Goal: Transaction & Acquisition: Book appointment/travel/reservation

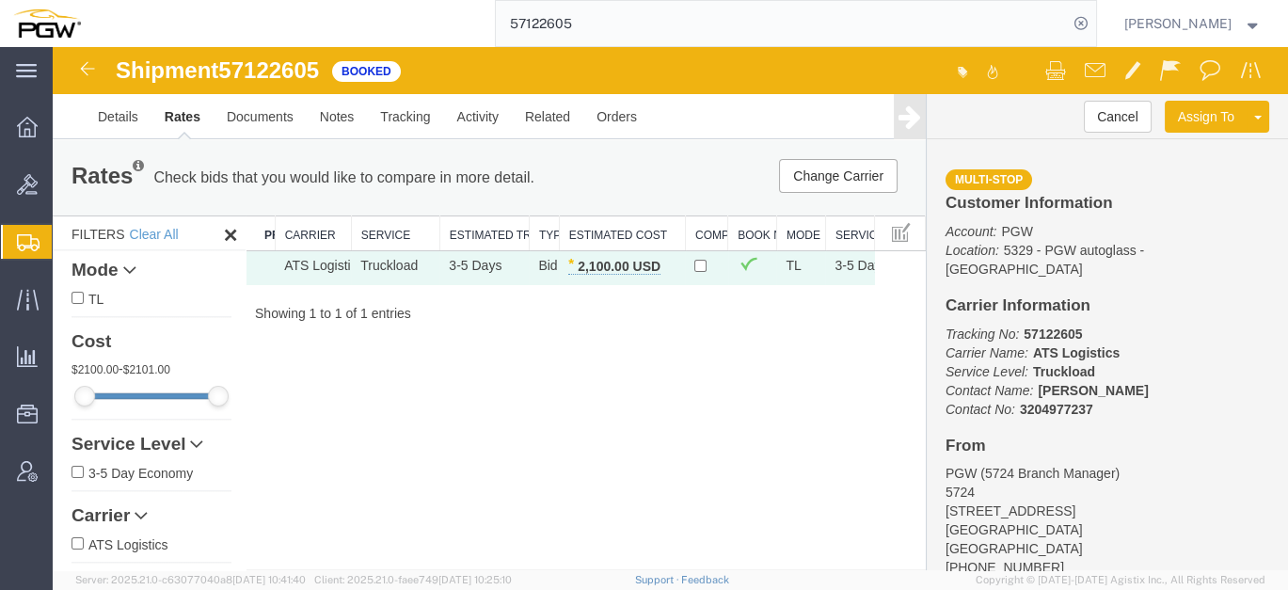
click at [0, 0] on span "Create from Template" at bounding box center [0, 0] width 0 height 0
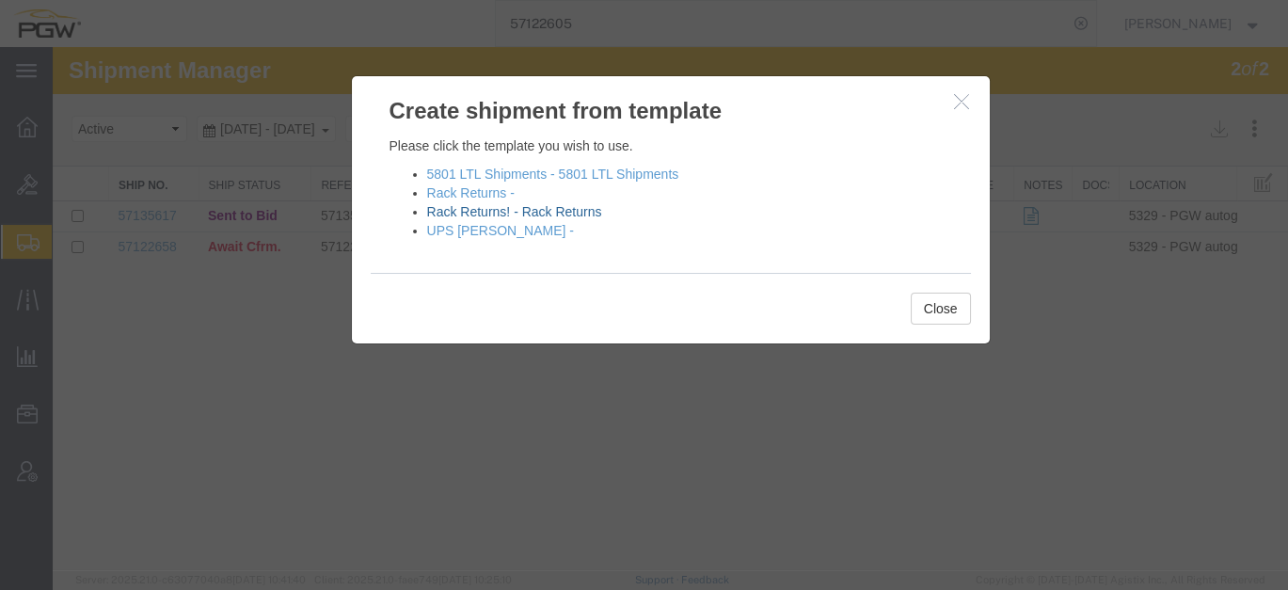
click at [564, 209] on link "Rack Returns! - Rack Returns" at bounding box center [514, 211] width 175 height 15
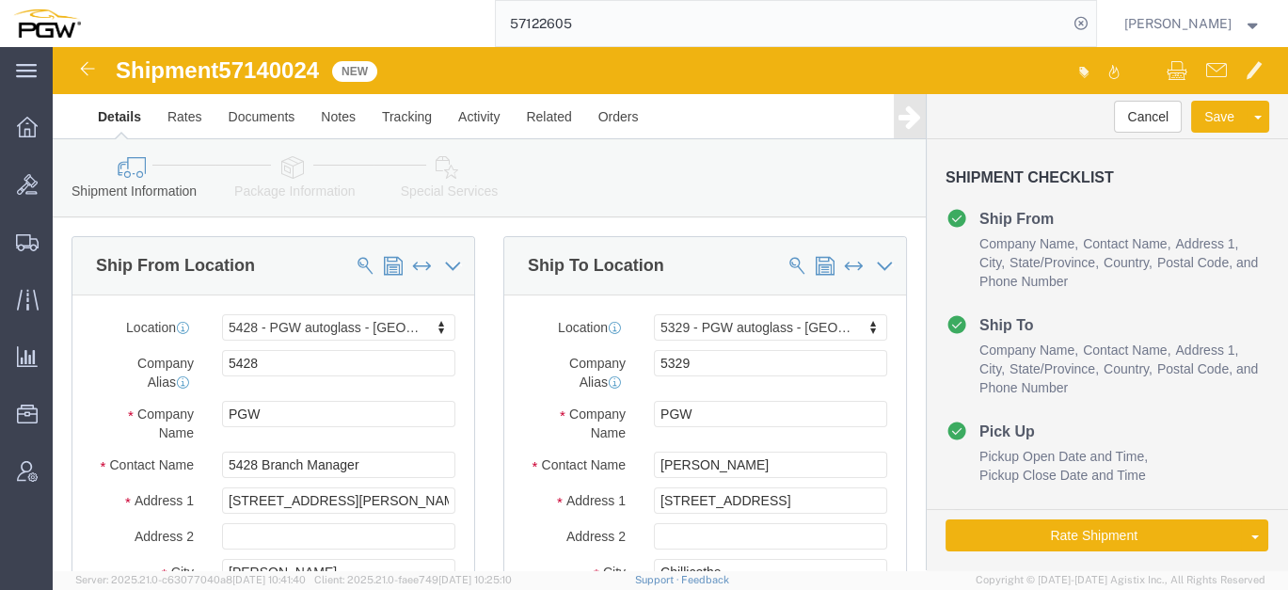
select select "28281"
select select "28253"
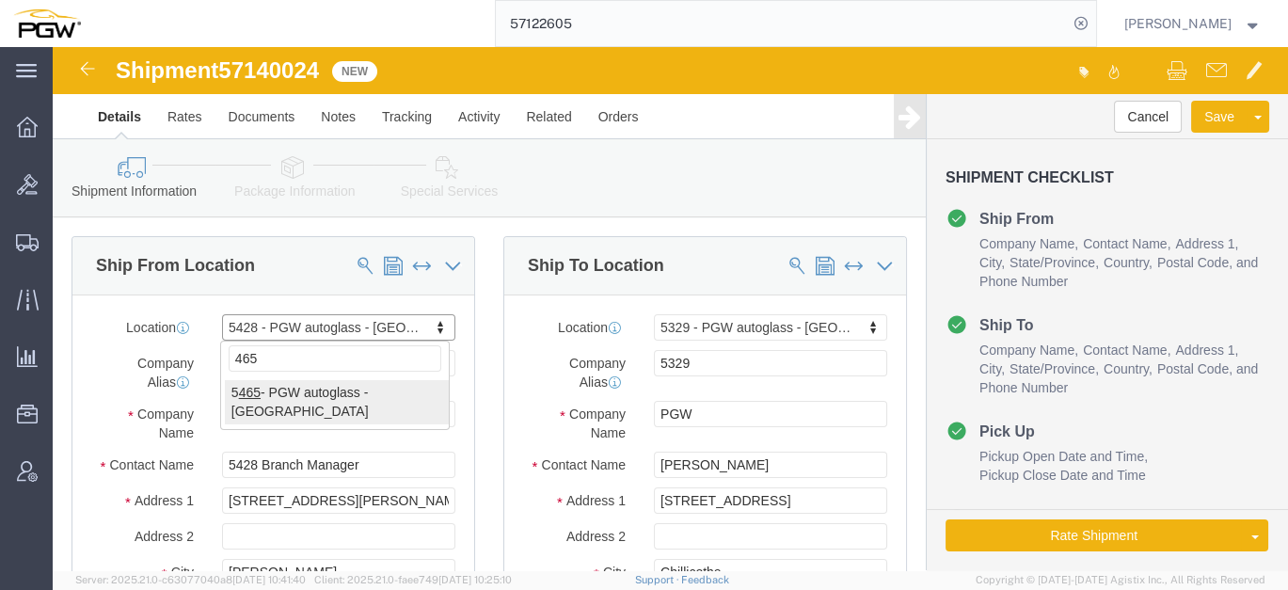
type input "465"
select select "28305"
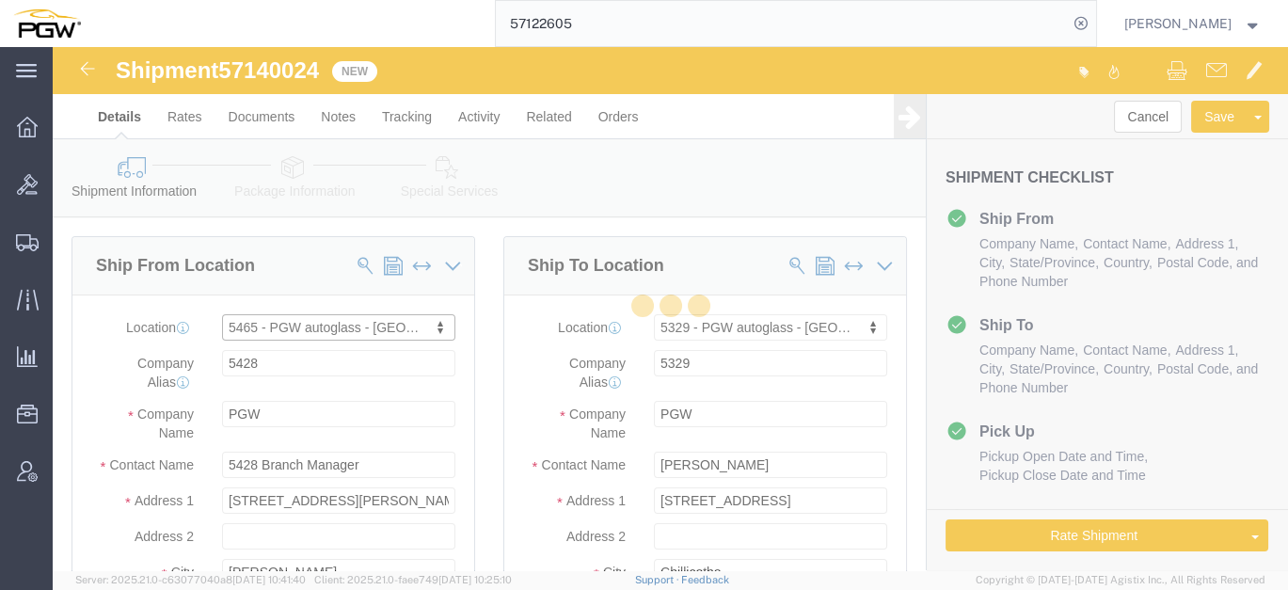
type input "5465"
type input "5465 Branch Manager"
type input "[STREET_ADDRESS][PERSON_NAME]"
type input "Savannah"
type input "31405"
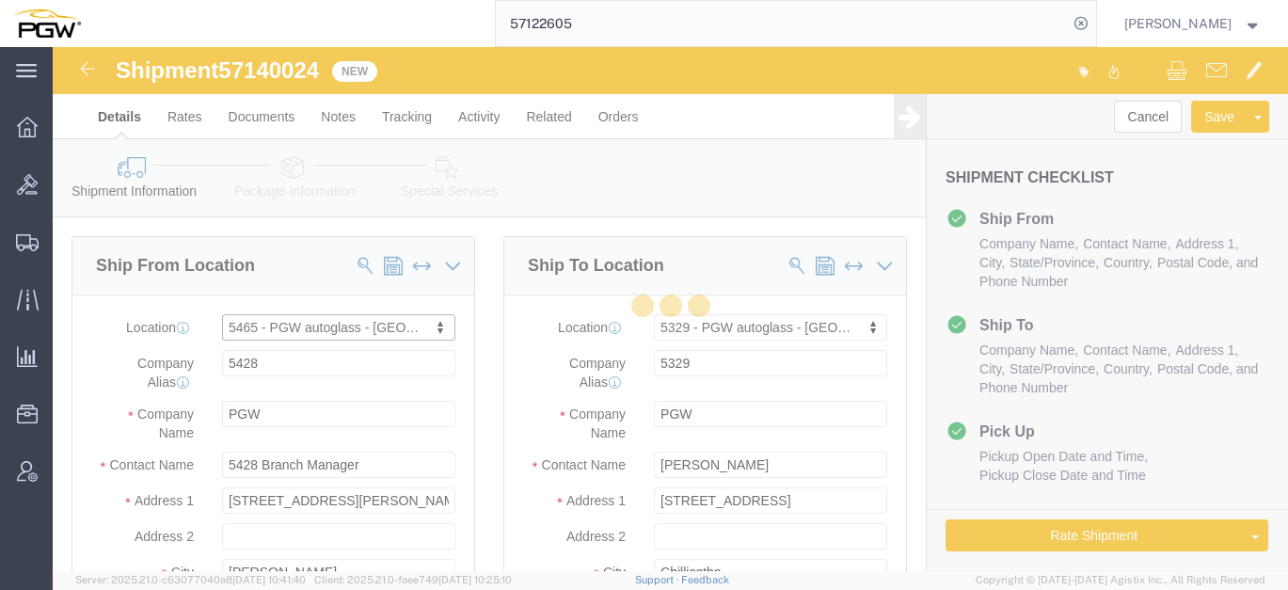
type input "[PHONE_NUMBER]"
type input "[EMAIL_ADDRESS][DOMAIN_NAME]"
select select "GA"
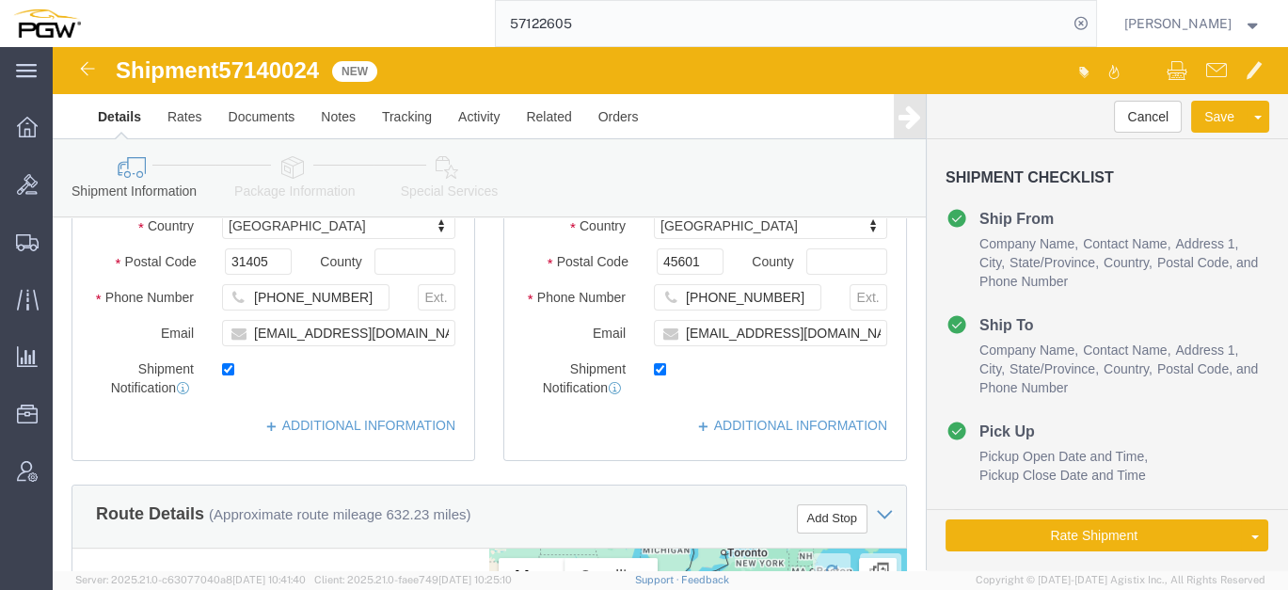
scroll to position [522, 0]
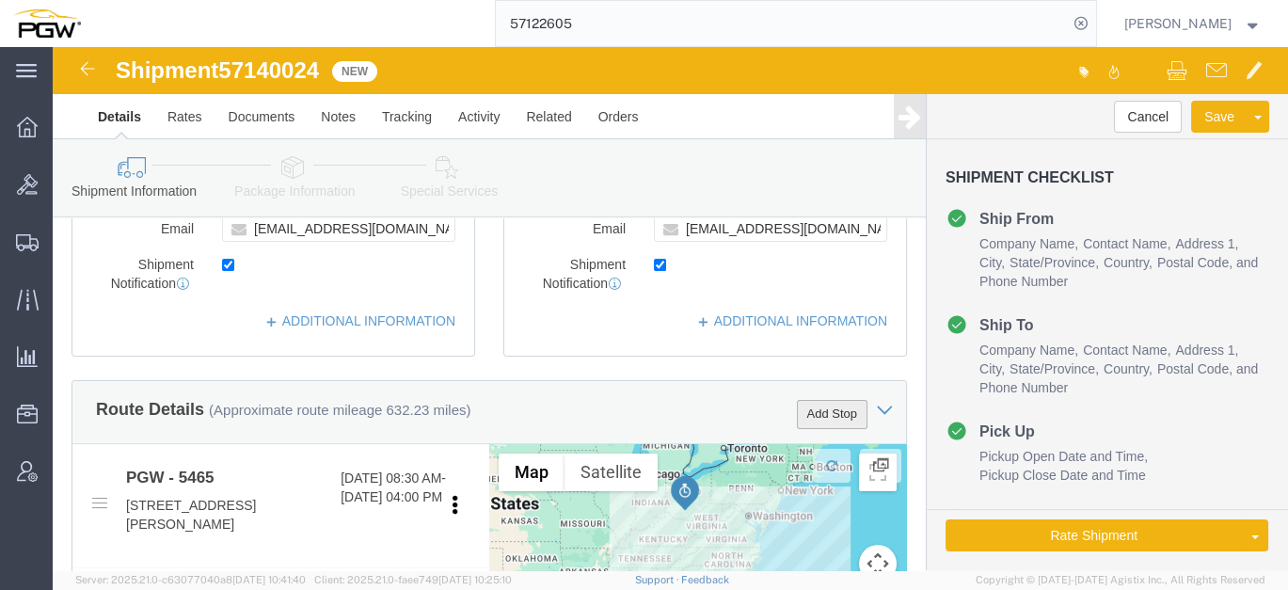
click button "Add Stop"
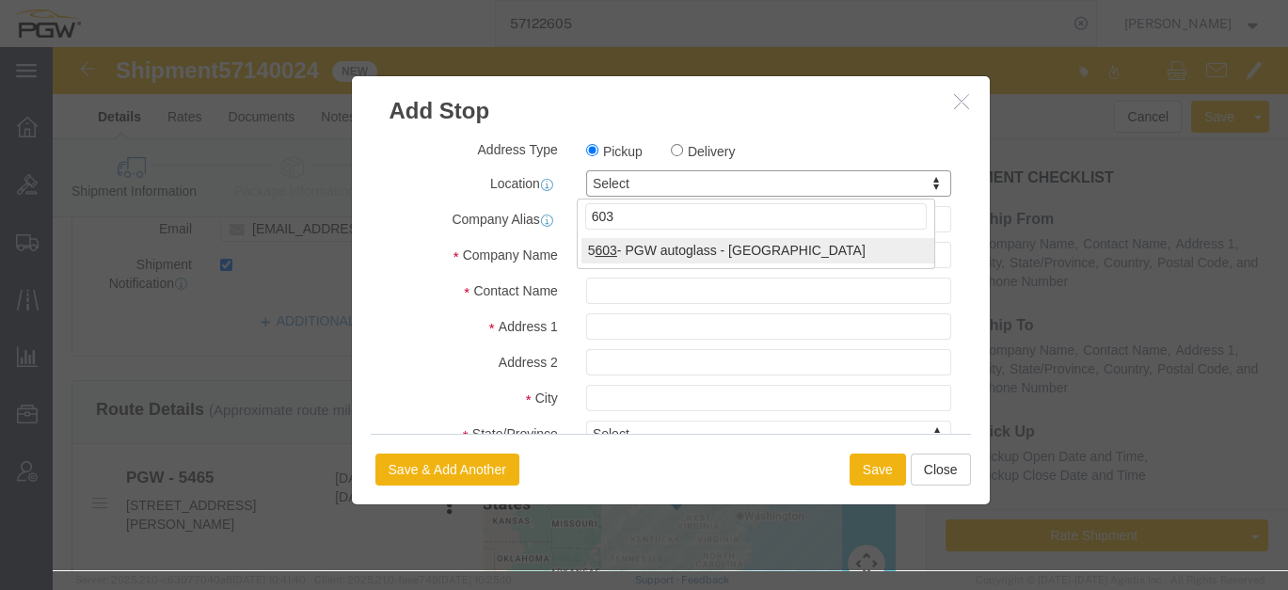
type input "603"
select select "28405"
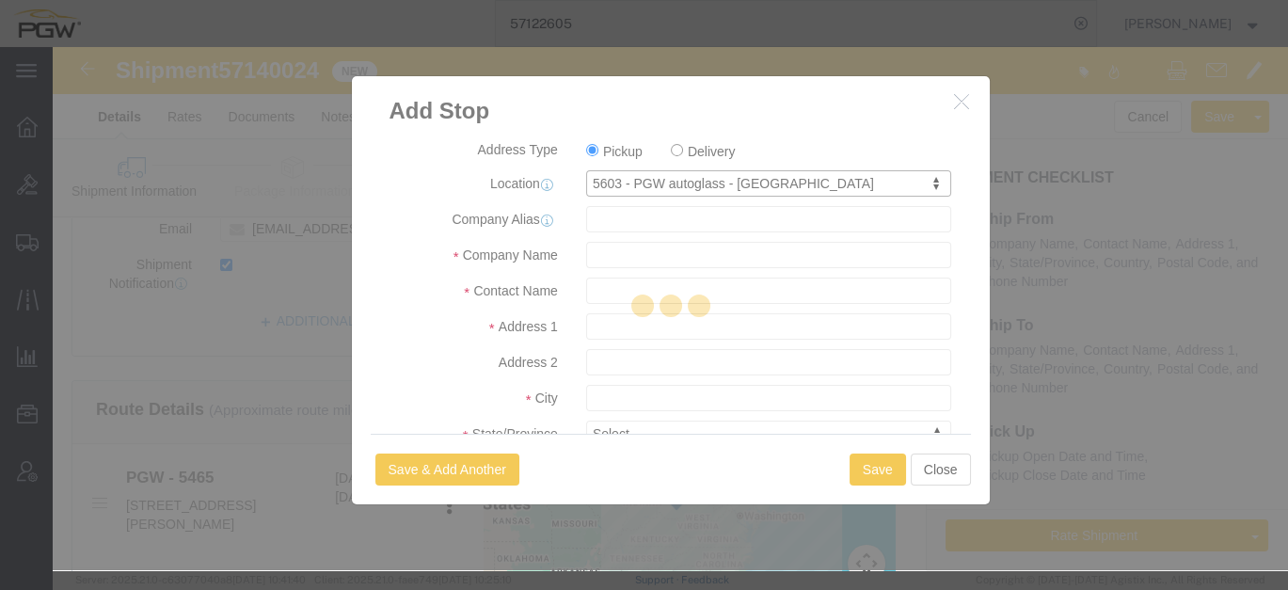
type input "5603"
type input "PGW"
type input "5603 Branch Manager"
type input "[STREET_ADDRESS]"
type input "Roanoke"
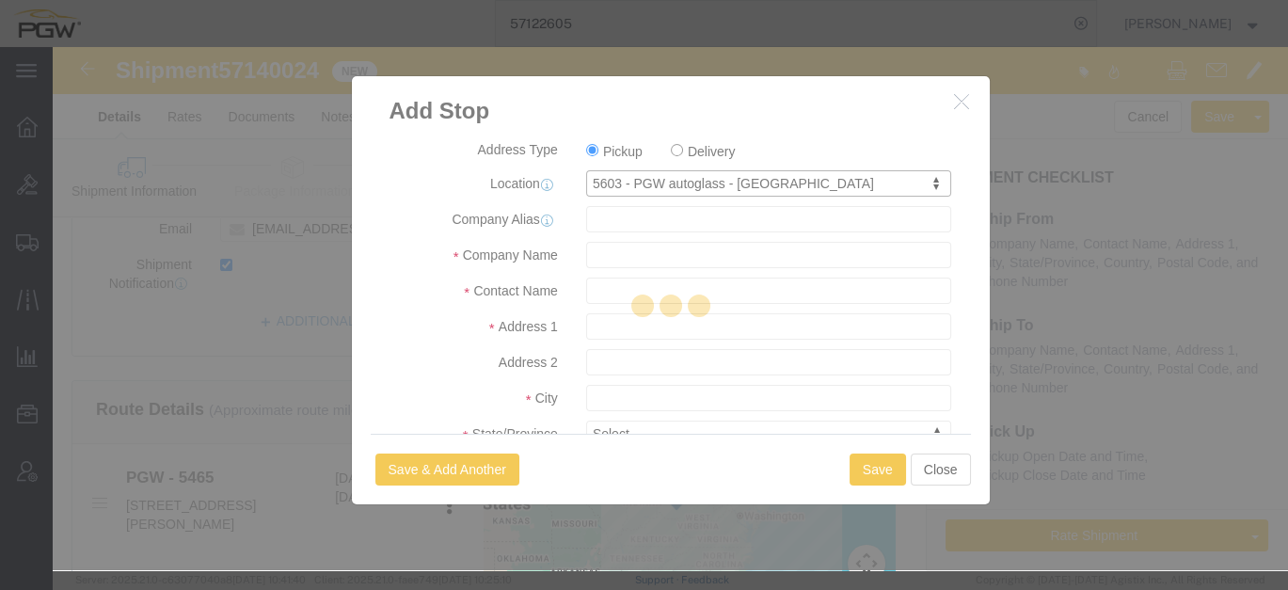
type input "24012"
type input "[PHONE_NUMBER]"
type input "[EMAIL_ADDRESS][DOMAIN_NAME]"
checkbox input "true"
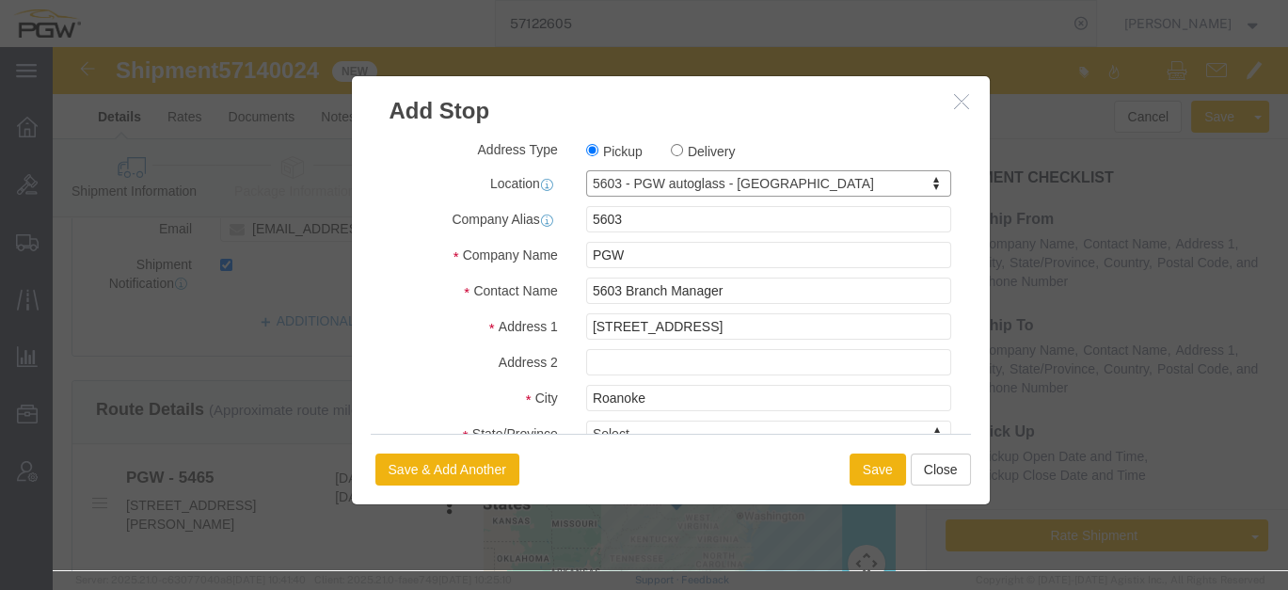
select select "VA"
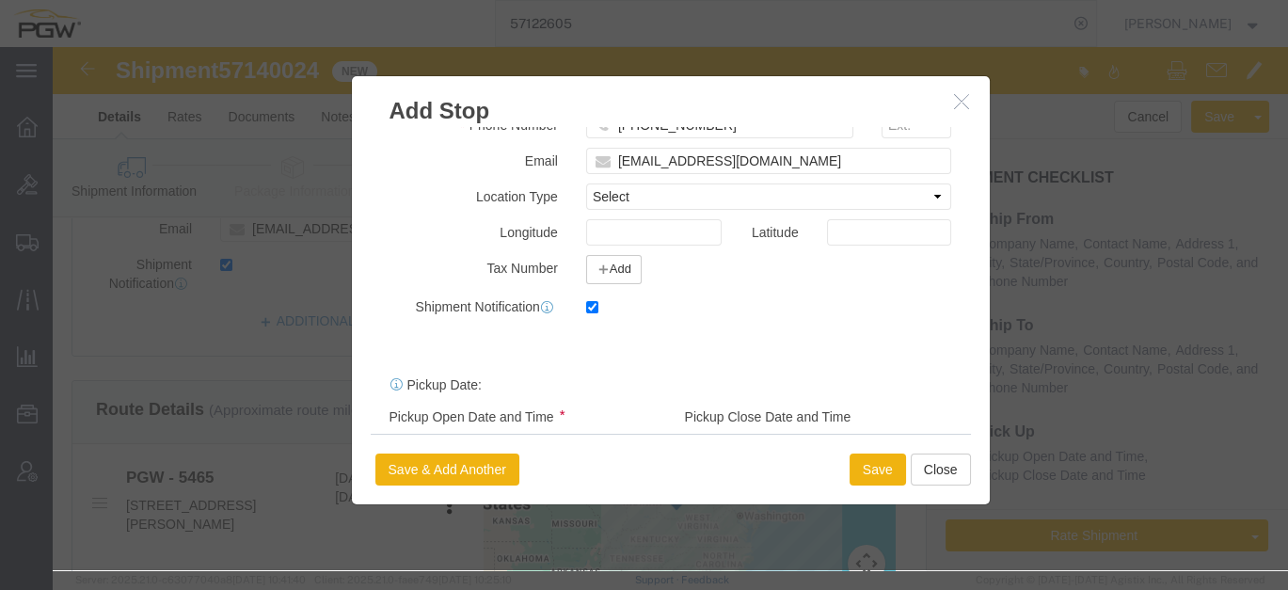
scroll to position [418, 0]
click button "Save"
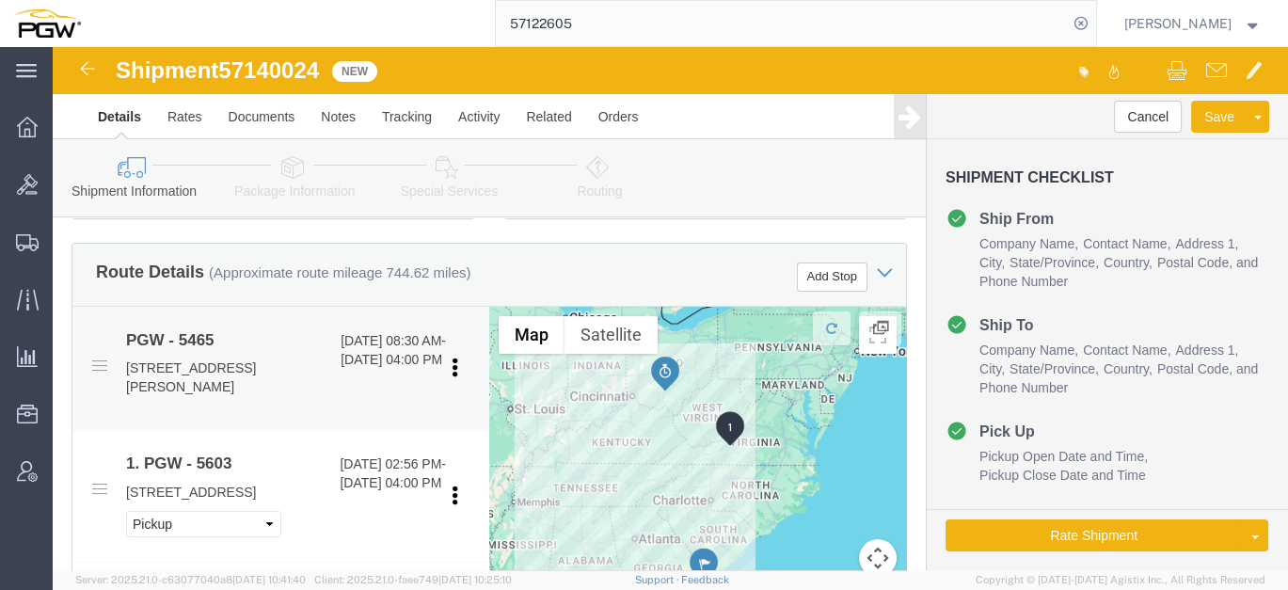
scroll to position [627, 0]
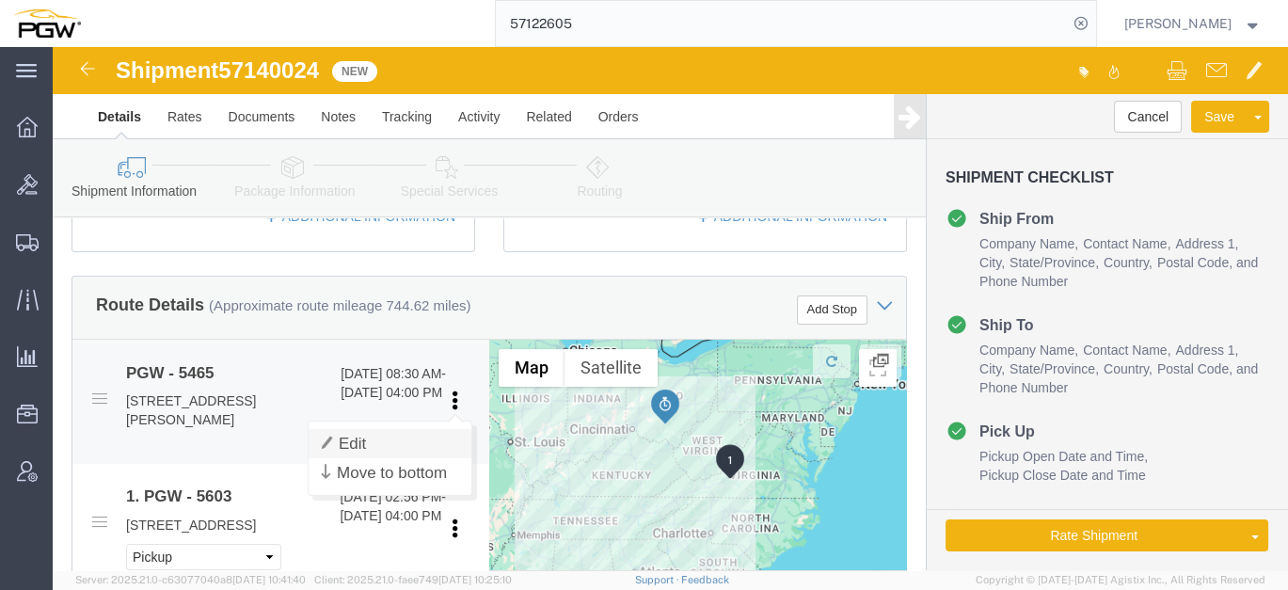
click link "Edit"
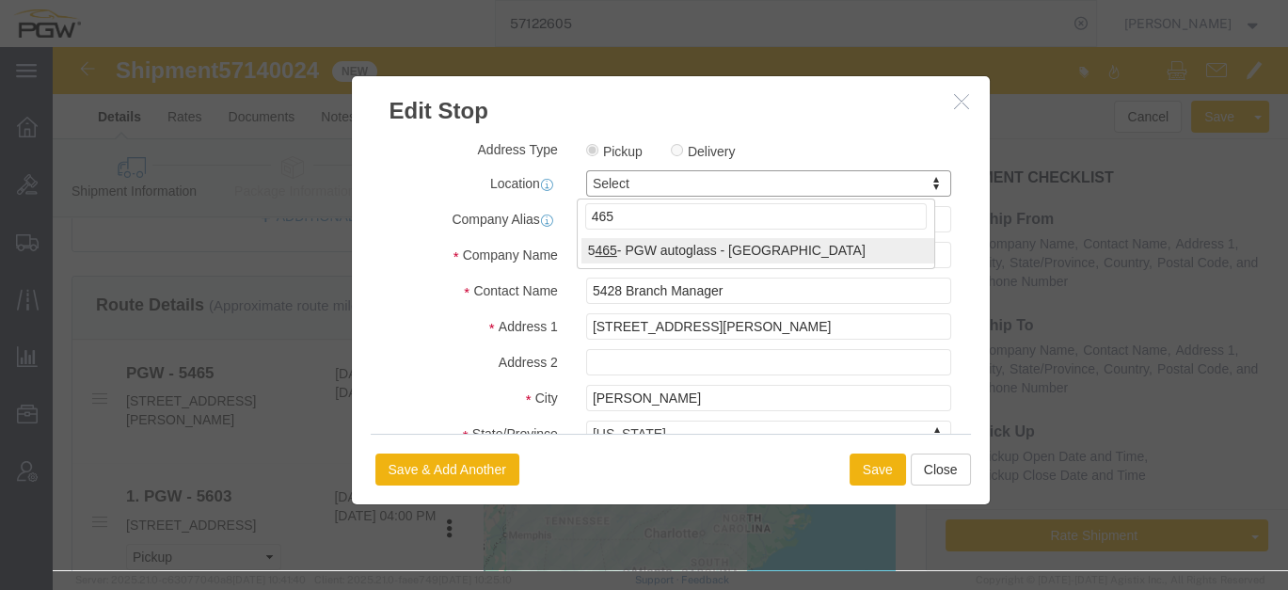
type input "465"
select select "28305"
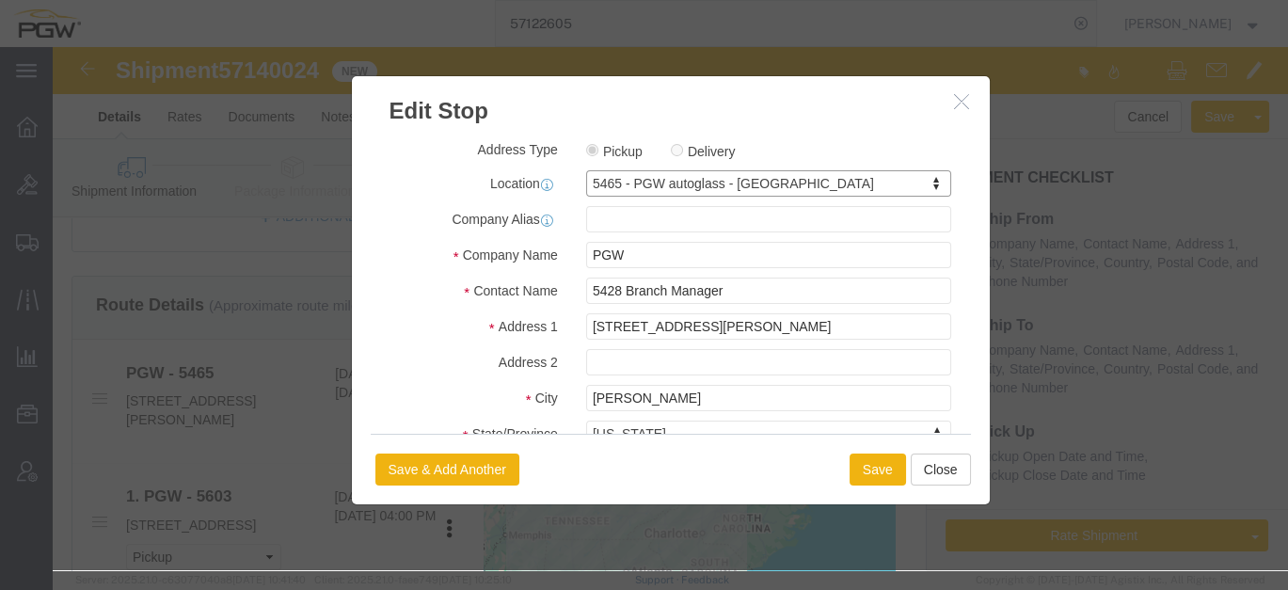
type input "5465"
type input "5465 Branch Manager"
type input "[STREET_ADDRESS][PERSON_NAME]"
type input "Savannah"
type input "31405"
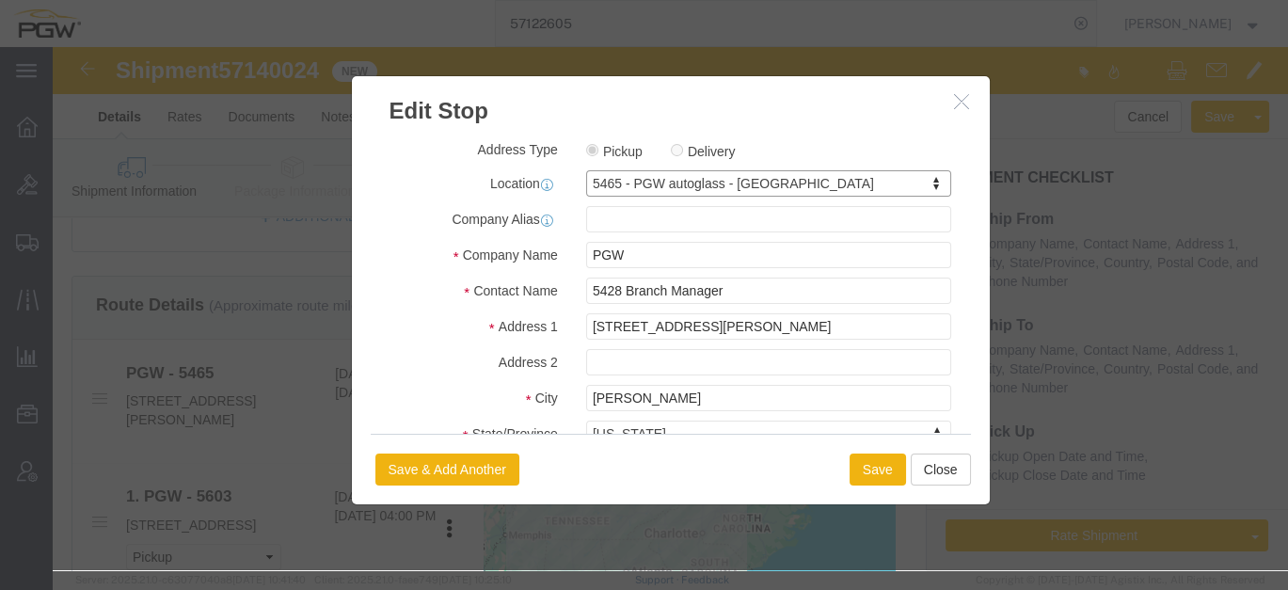
type input "[PHONE_NUMBER]"
type input "[EMAIL_ADDRESS][DOMAIN_NAME]"
select select "GA"
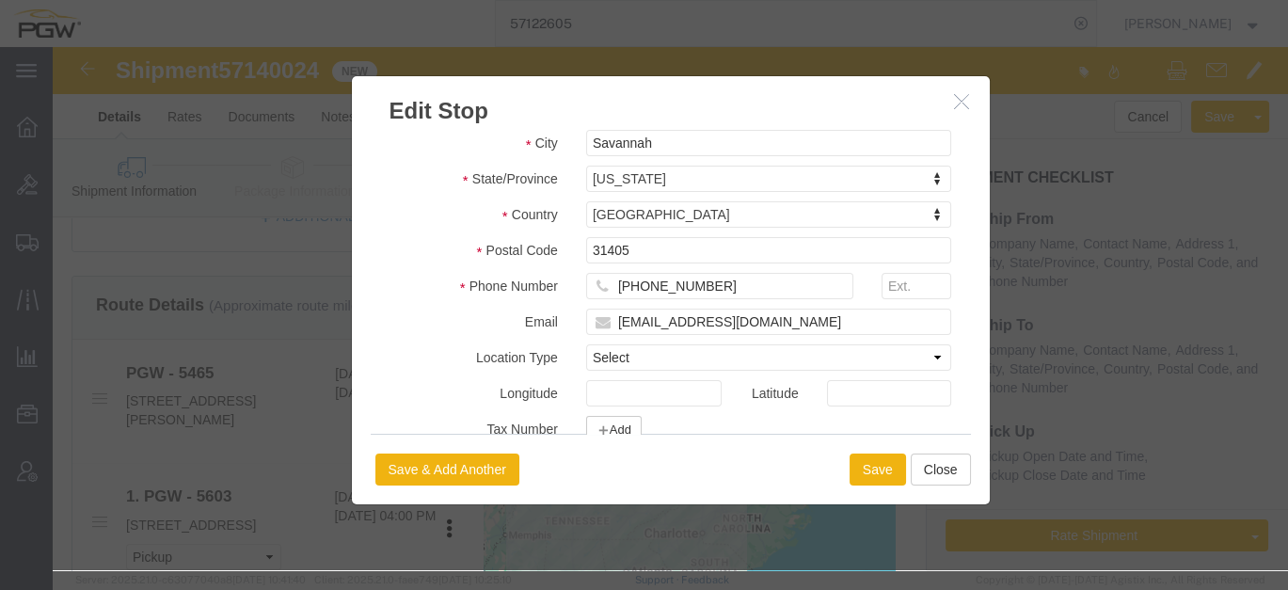
scroll to position [475, 0]
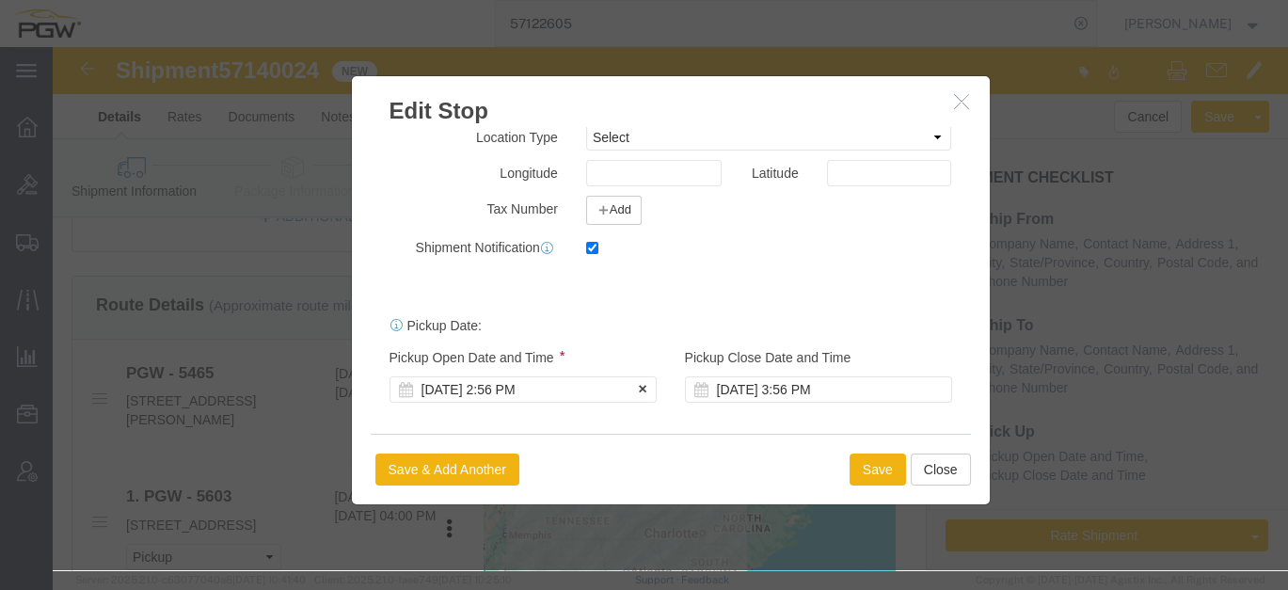
click div "[DATE] 2:56 PM"
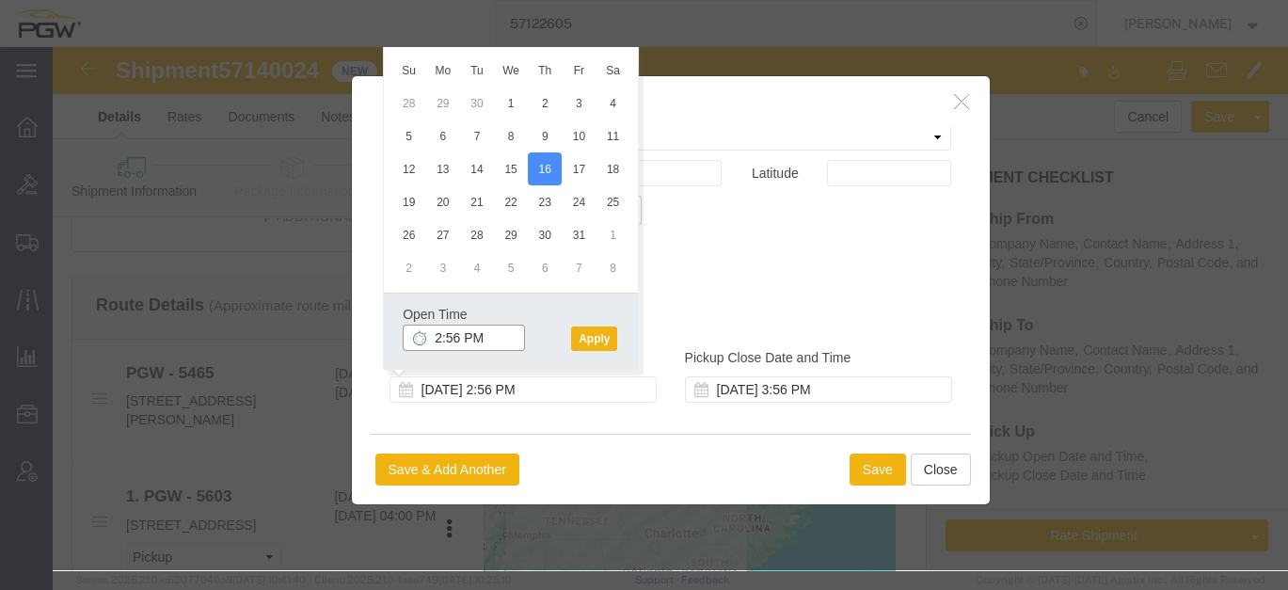
click input "2:56 PM"
click input "8:56 PM"
type input "10:00 AM"
click button "Apply"
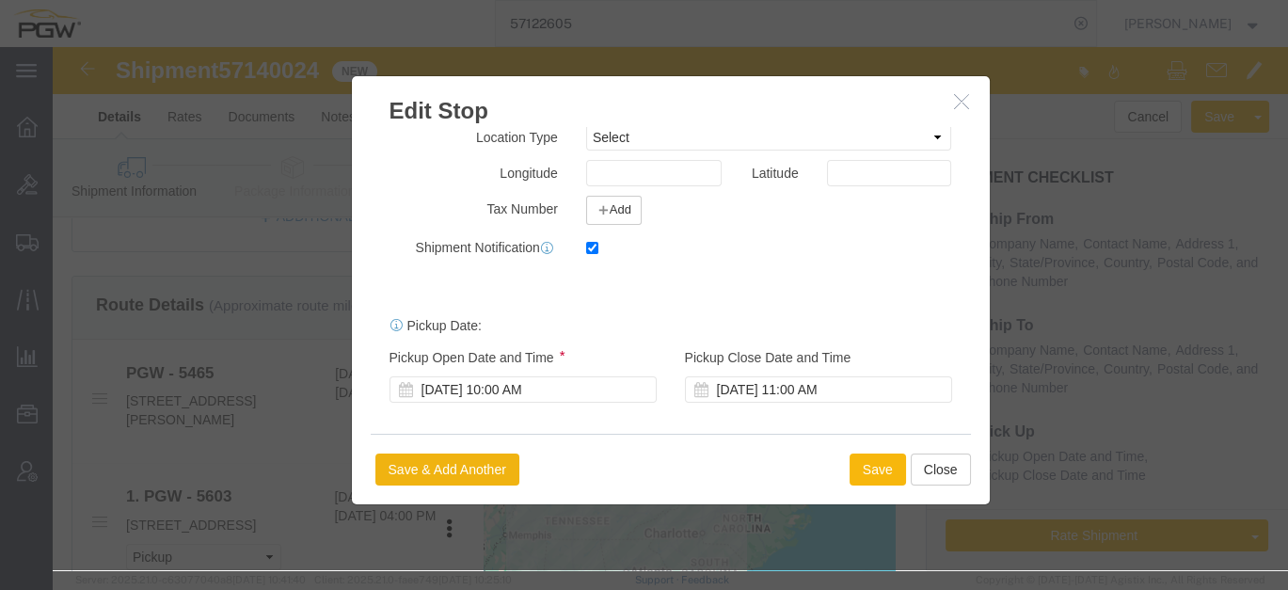
click button "Save"
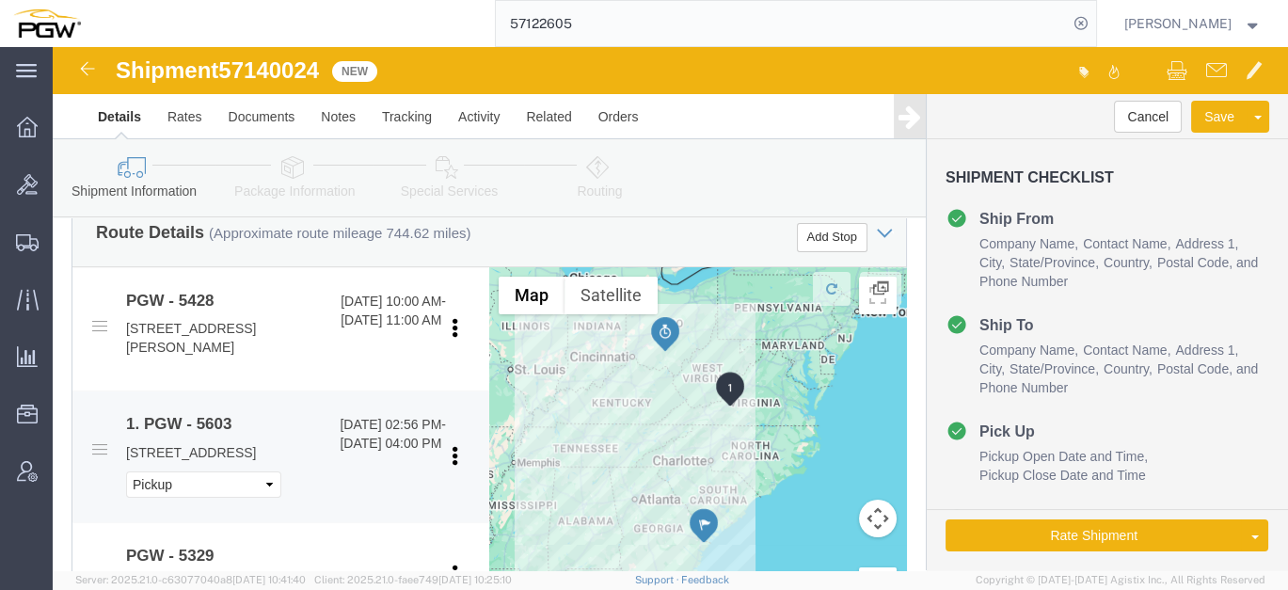
scroll to position [731, 0]
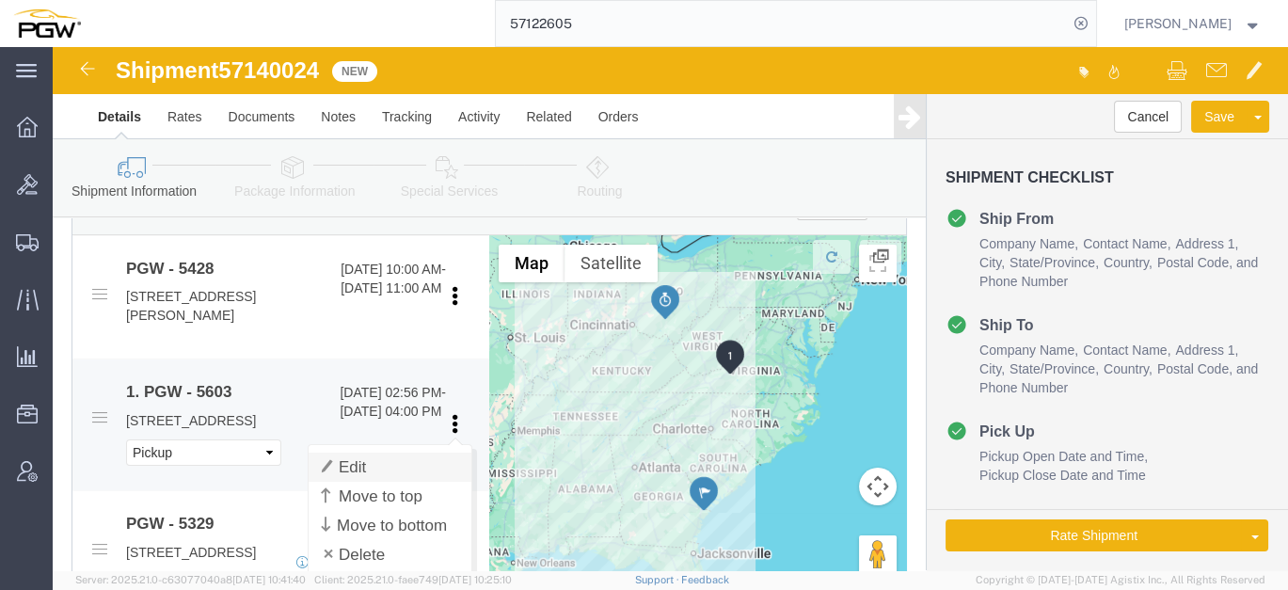
click link "Edit"
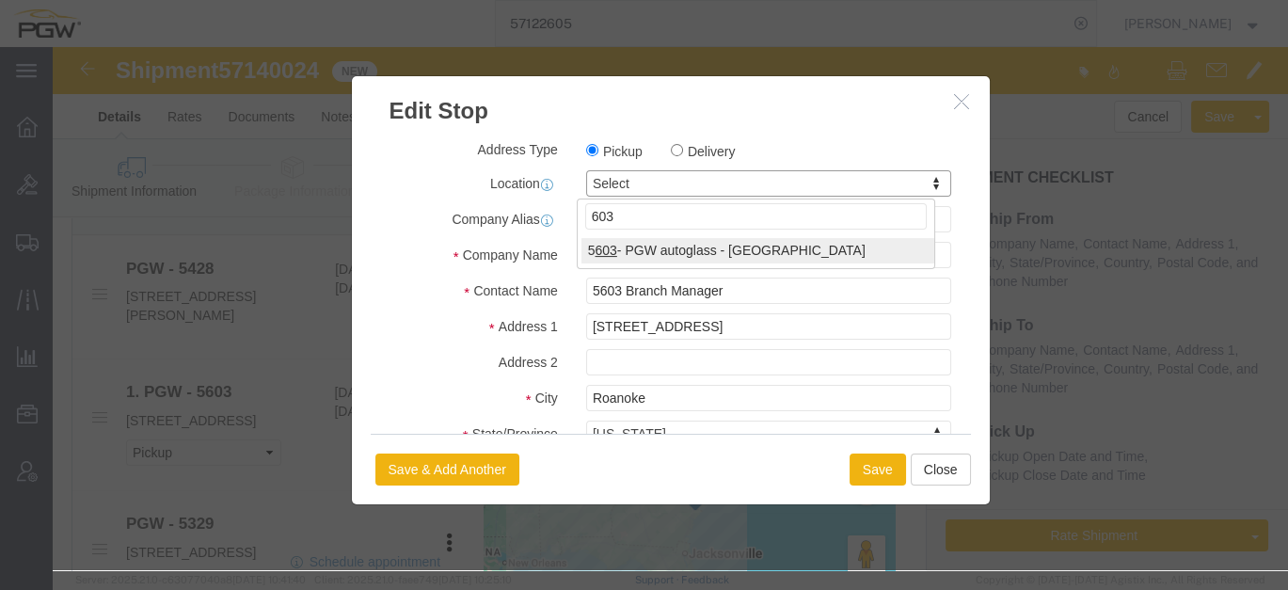
type input "603"
select select "28405"
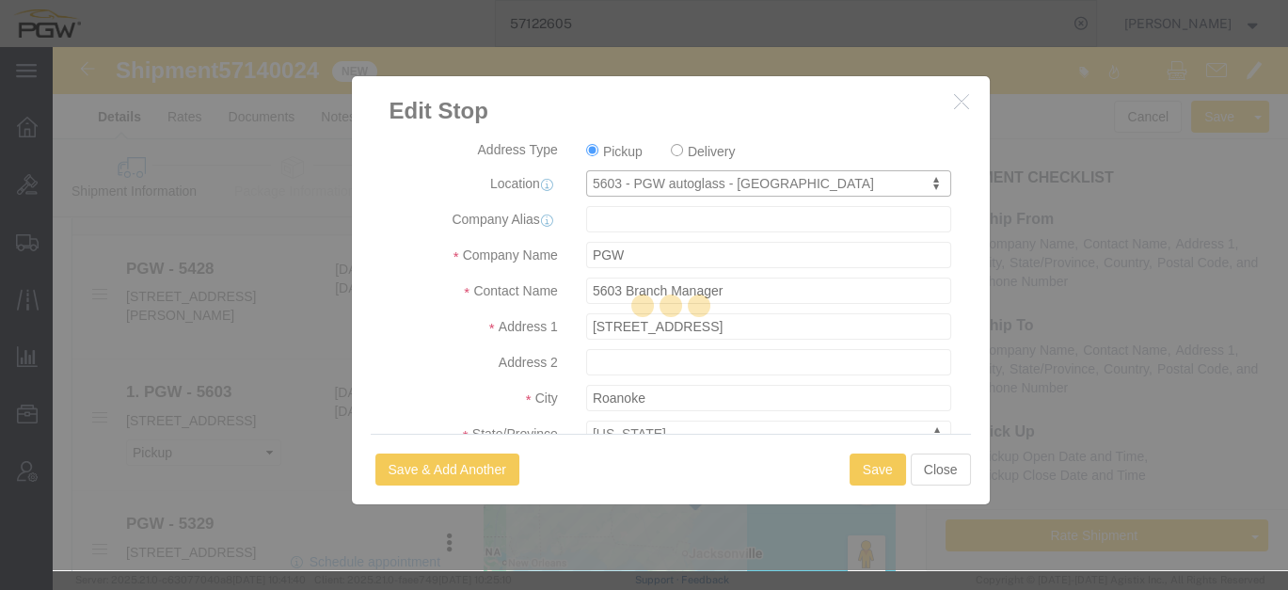
type input "5603"
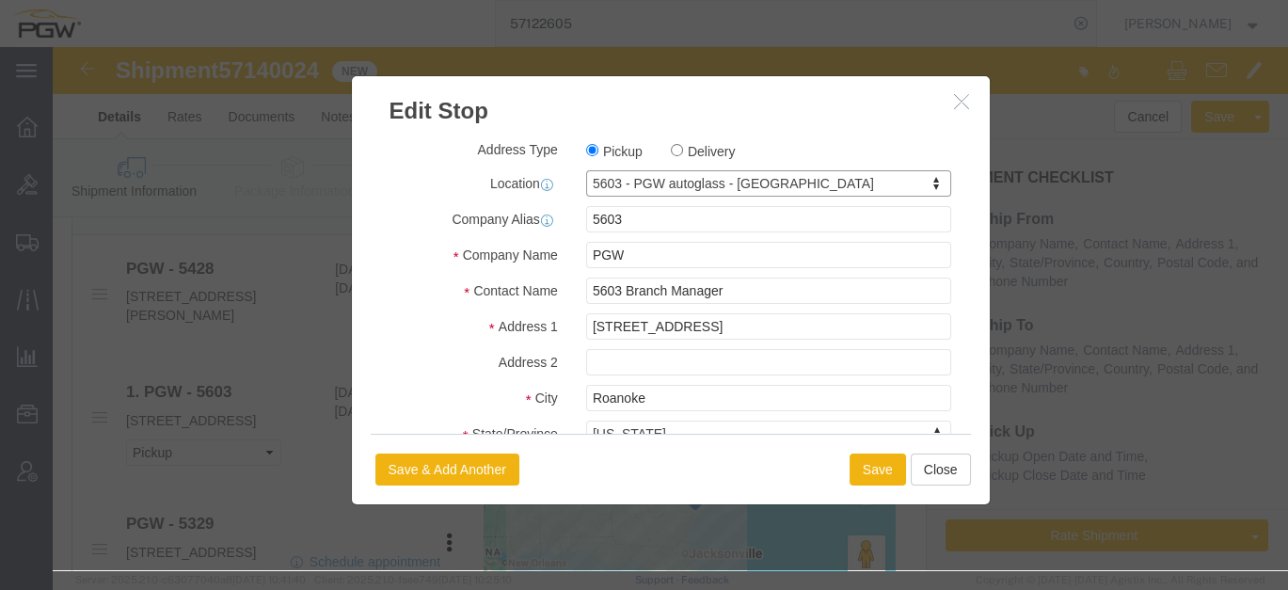
select select "VA"
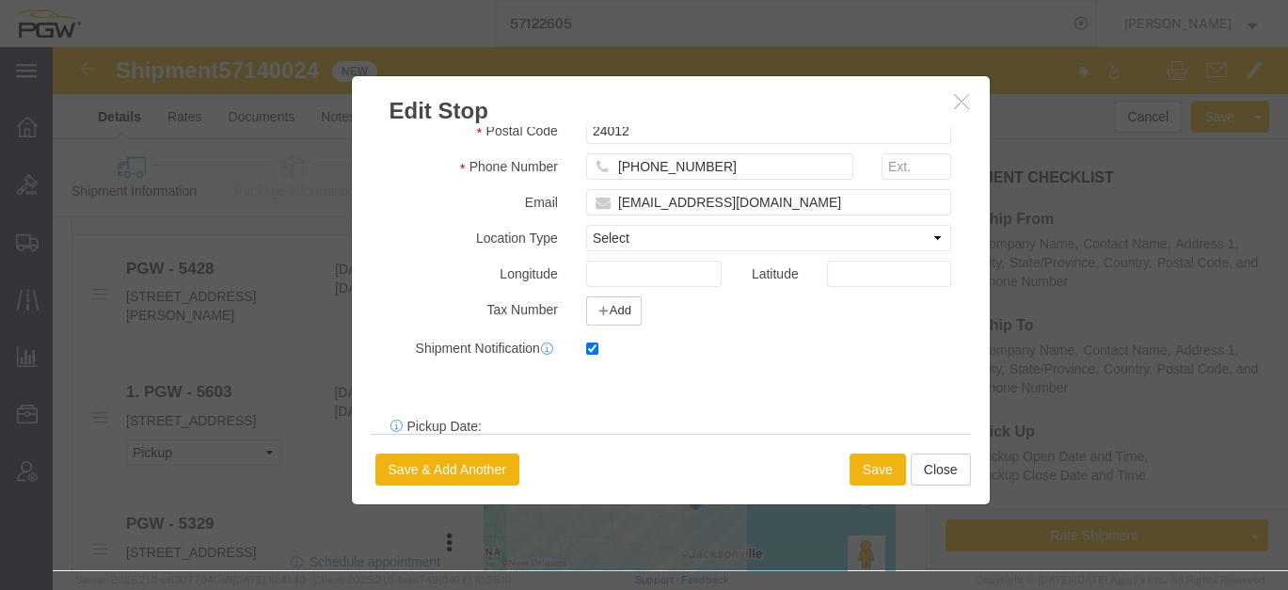
scroll to position [475, 0]
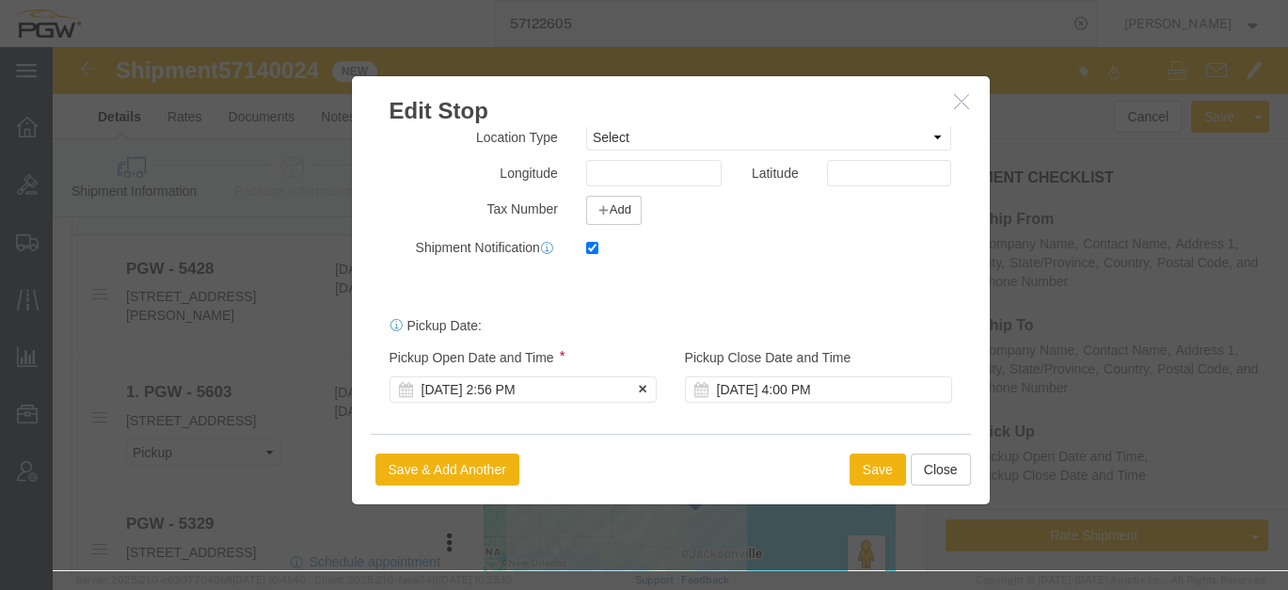
click div "[DATE] 2:56 PM"
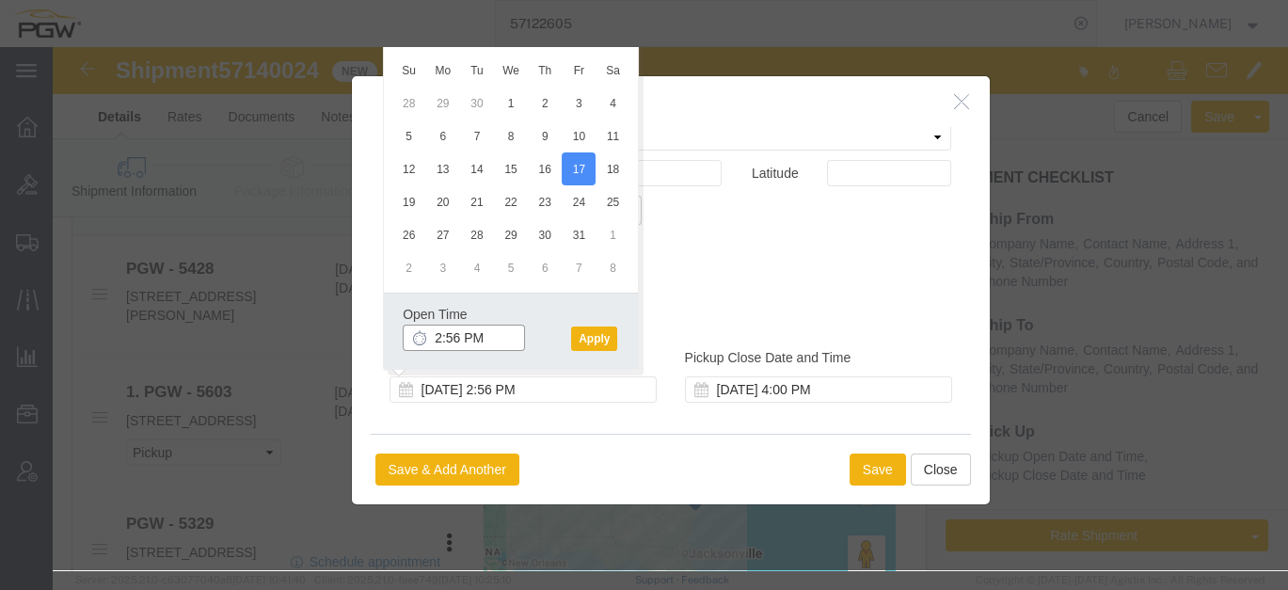
click input "2:56 PM"
type input "10:00 AM"
click button "Apply"
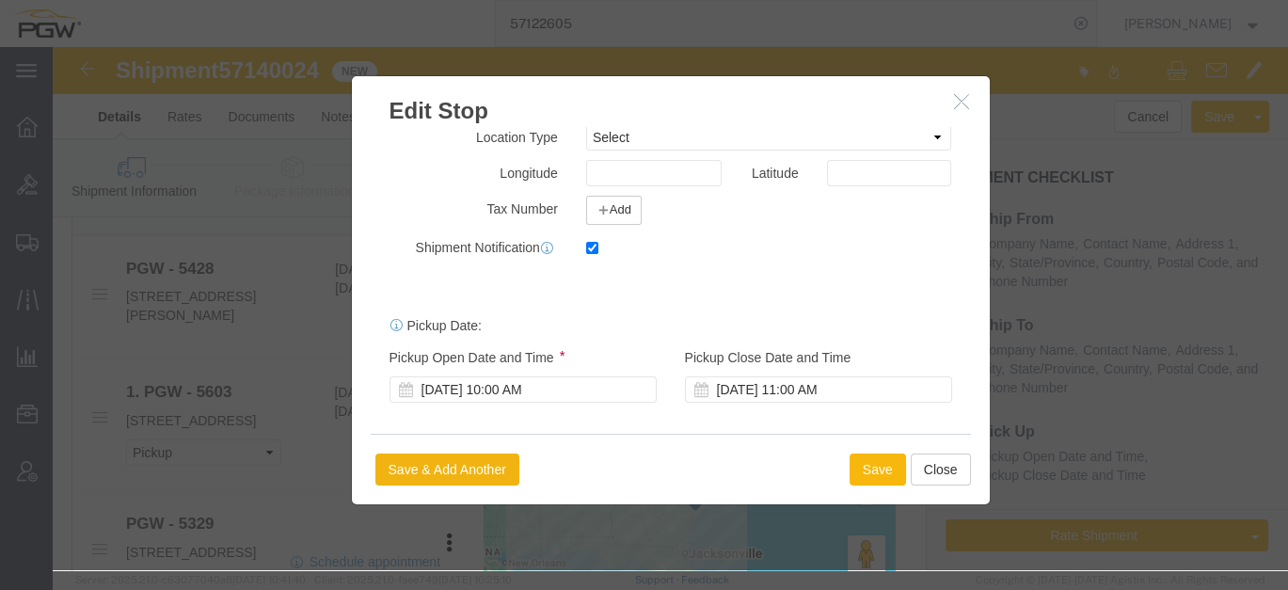
click button "Save"
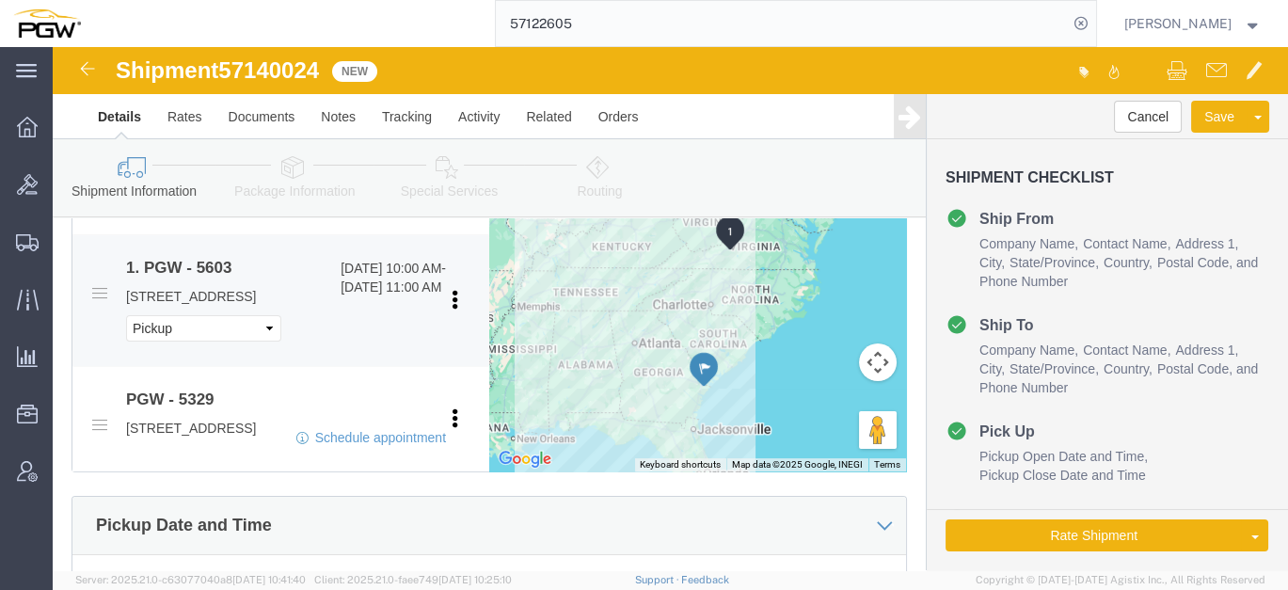
scroll to position [941, 0]
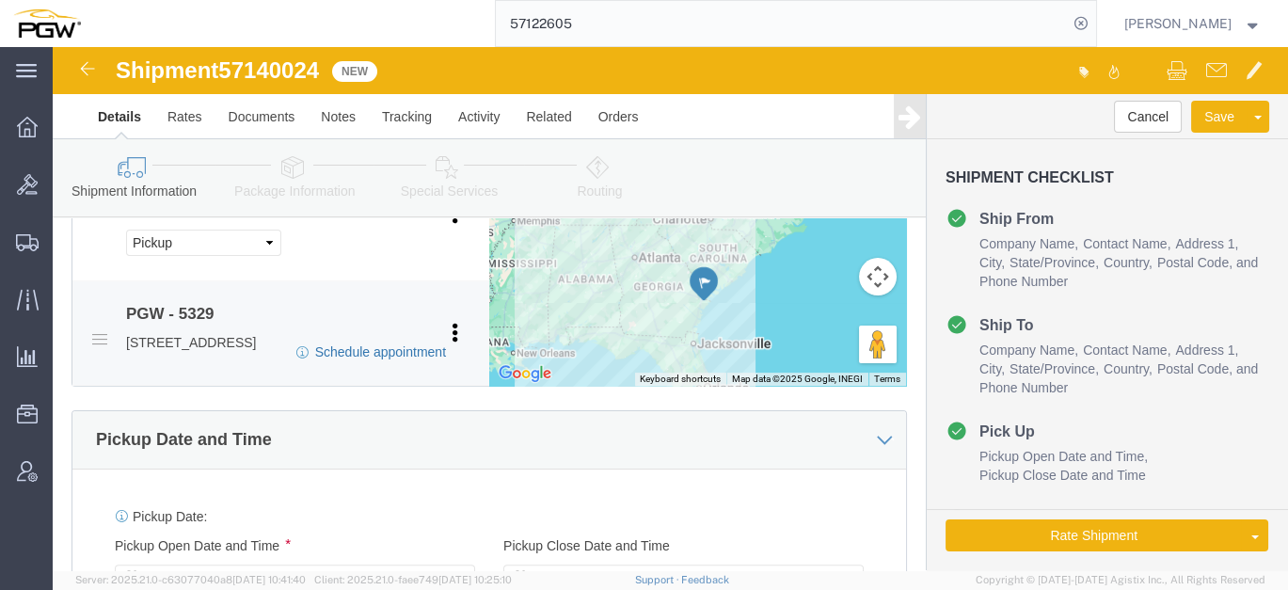
click link "Schedule appointment"
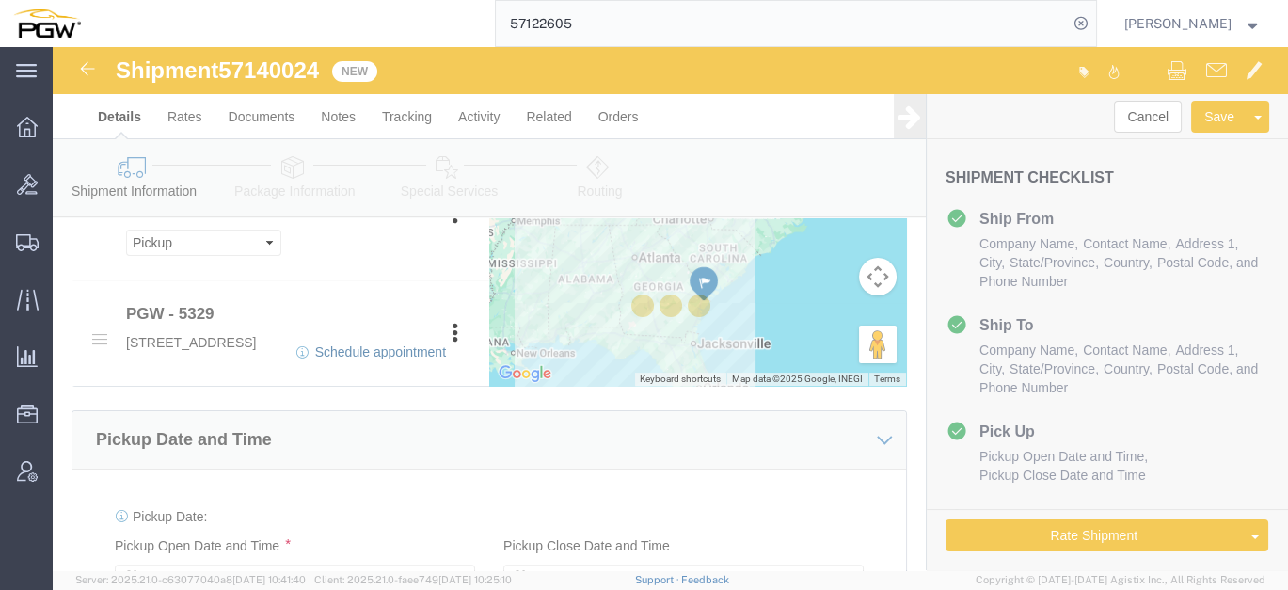
select select
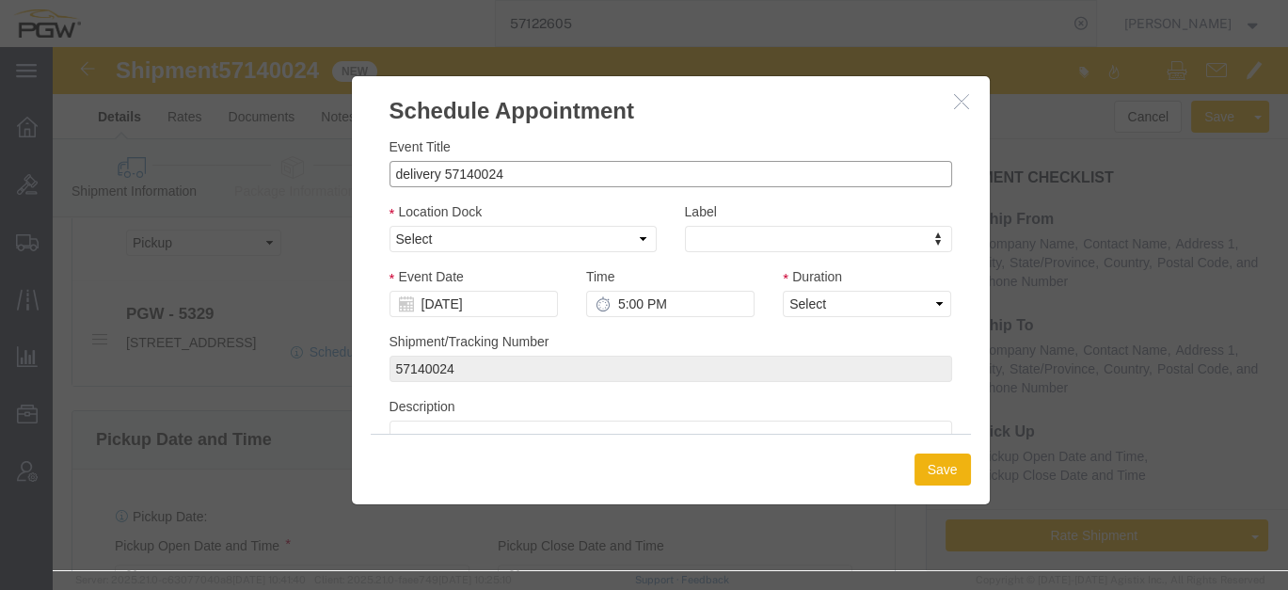
drag, startPoint x: 386, startPoint y: 131, endPoint x: 269, endPoint y: 122, distance: 117.0
click div "Schedule Appointment Event Title delivery 57140024 Location Dock Select Glass L…"
click input "57140024"
type input "57140024 - Savannah / [GEOGRAPHIC_DATA]"
click div "Location Dock Select Glass LTL Sundries Outbound Racks"
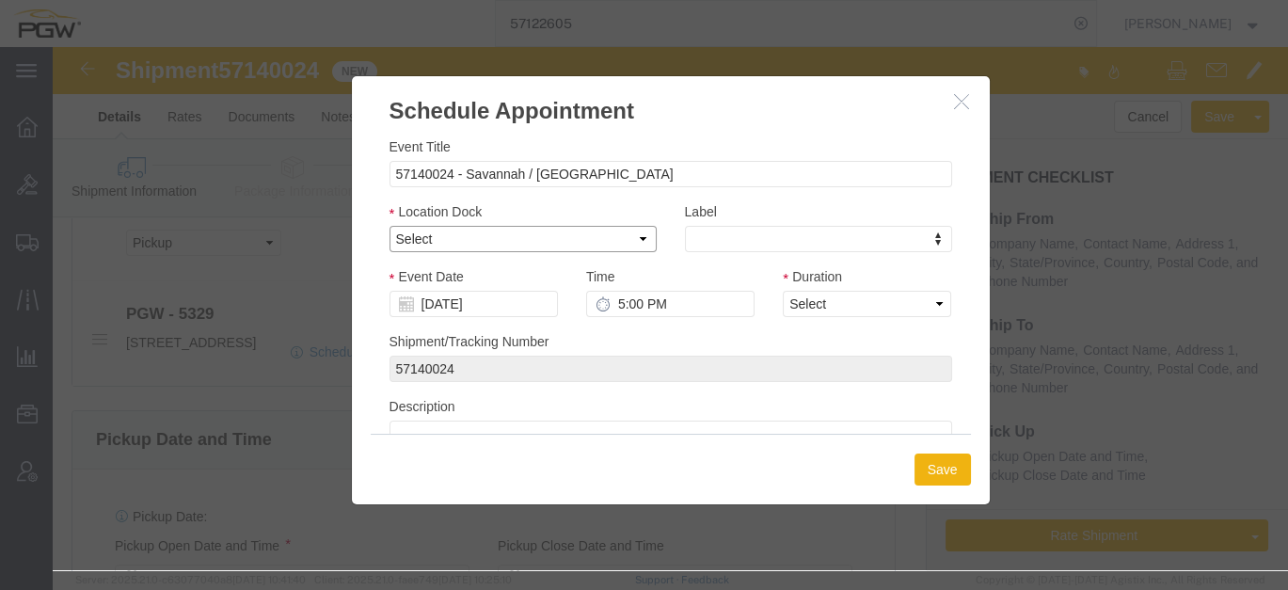
click select "Select Glass LTL Sundries Outbound Racks"
select select "3"
click select "Select Glass LTL Sundries Outbound Racks"
click input "[DATE]"
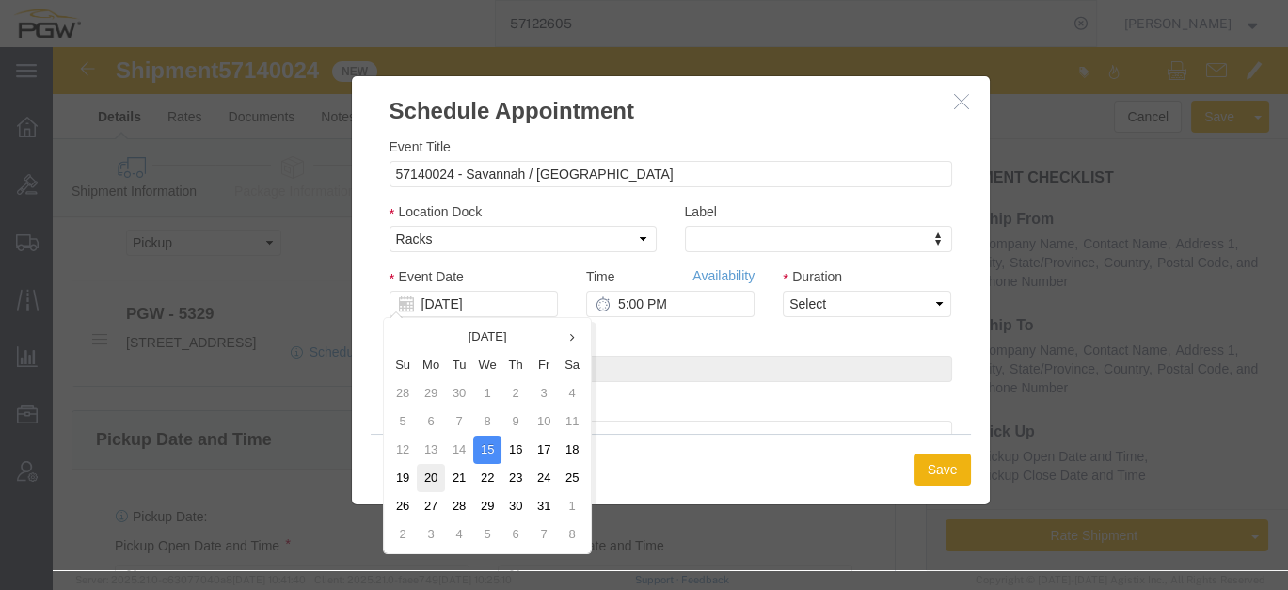
click td "20"
type input "[DATE]"
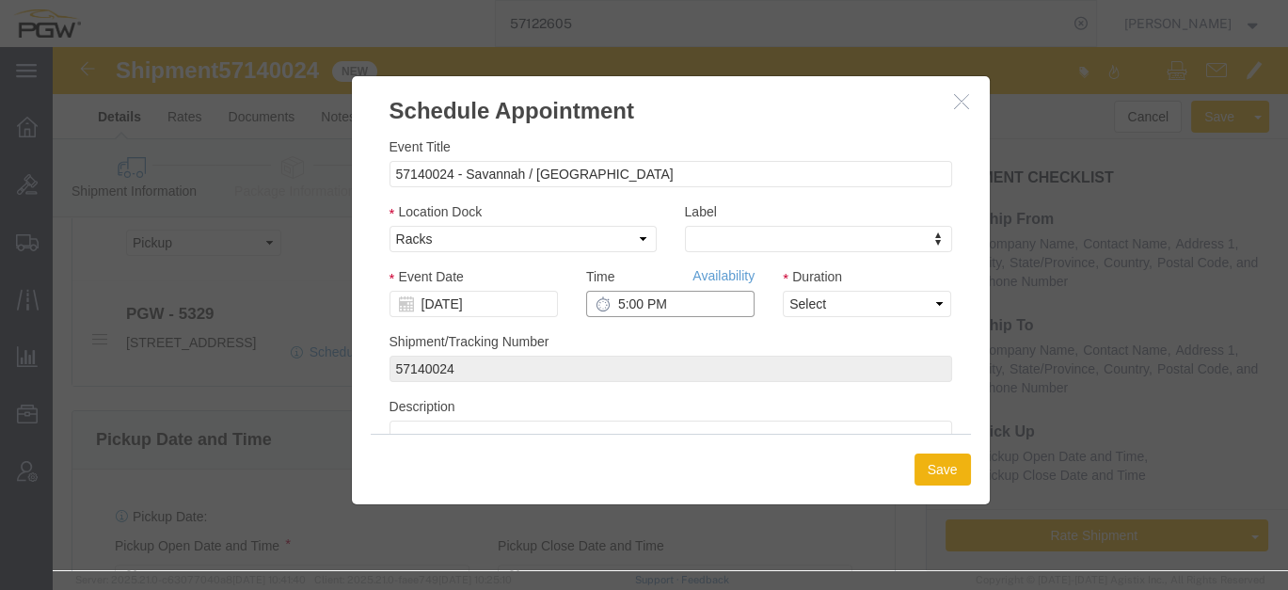
click input "5:00 PM"
type input "12:00 AM"
click select "Select 15 min 30 min 45 min 1 hr 2 hr 3 hr 4 hr"
select select "60"
click select "Select 15 min 30 min 45 min 1 hr 2 hr 3 hr 4 hr"
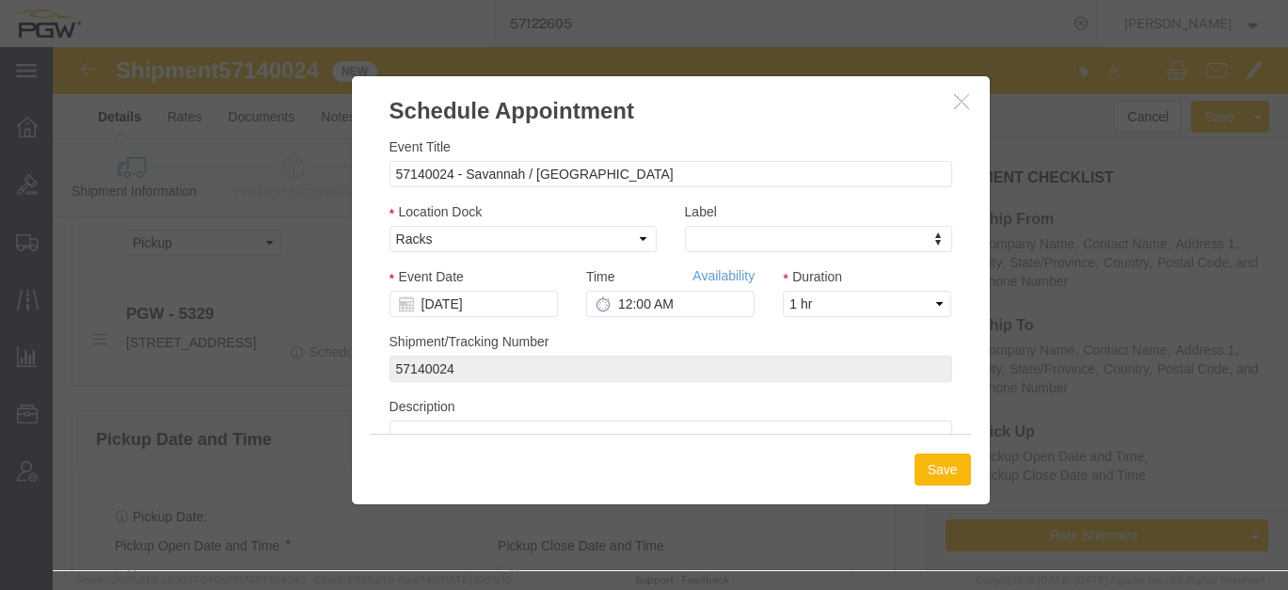
click button "Save"
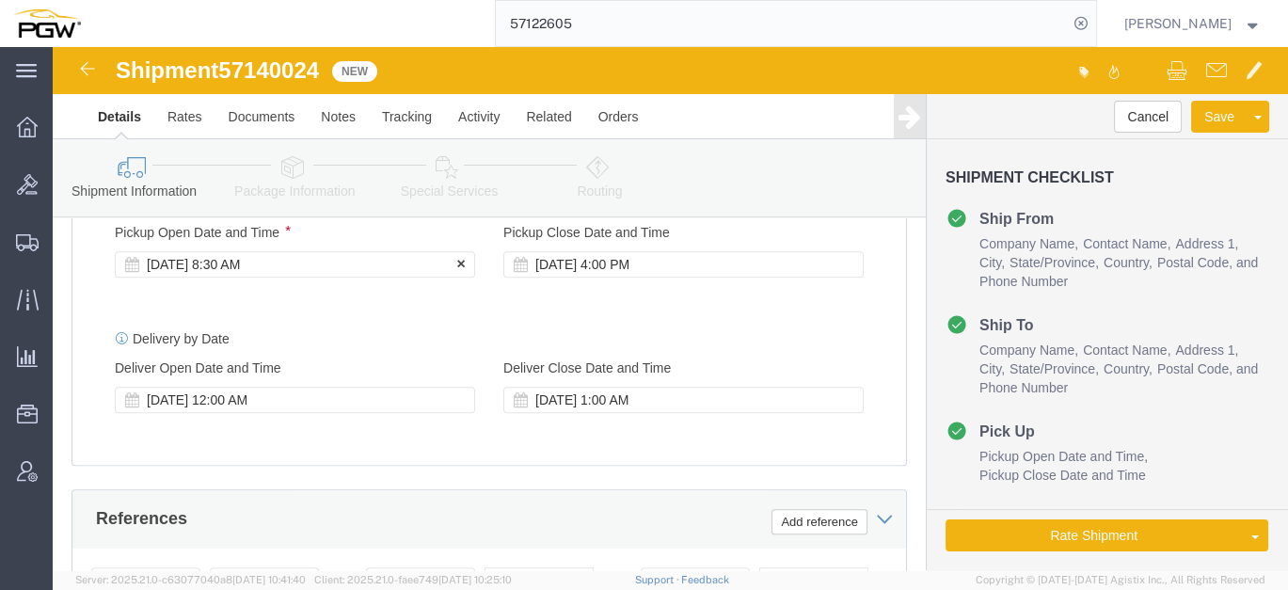
click div "[DATE] 8:30 AM"
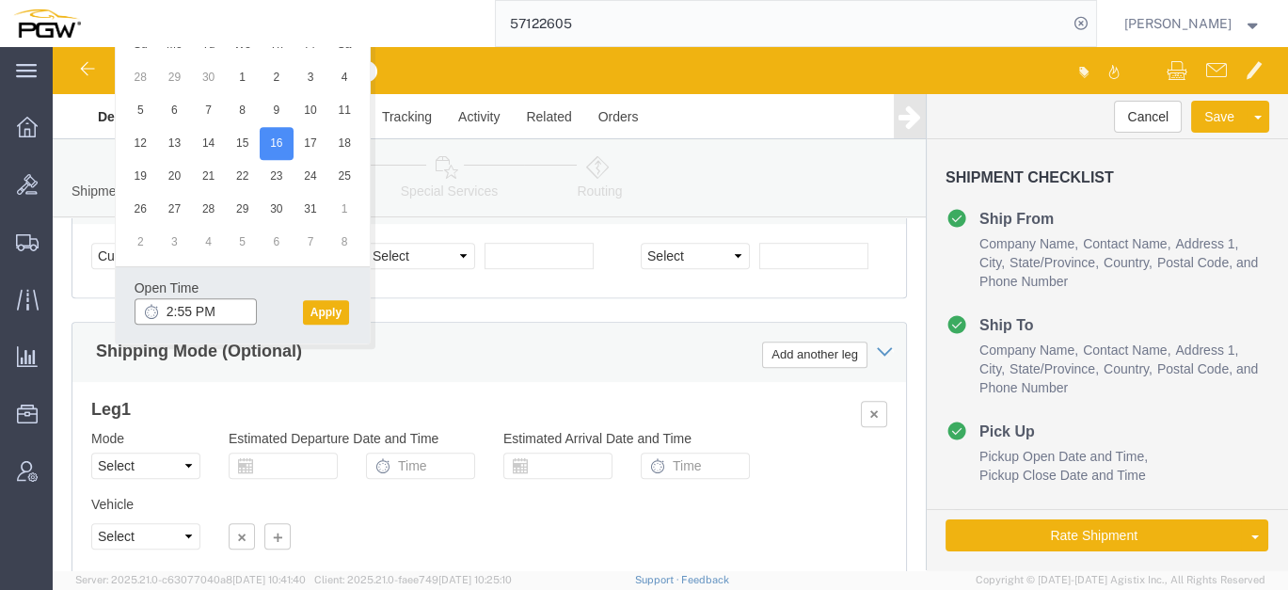
click input "2:55 PM"
type input "10:00 AM"
click button "Apply"
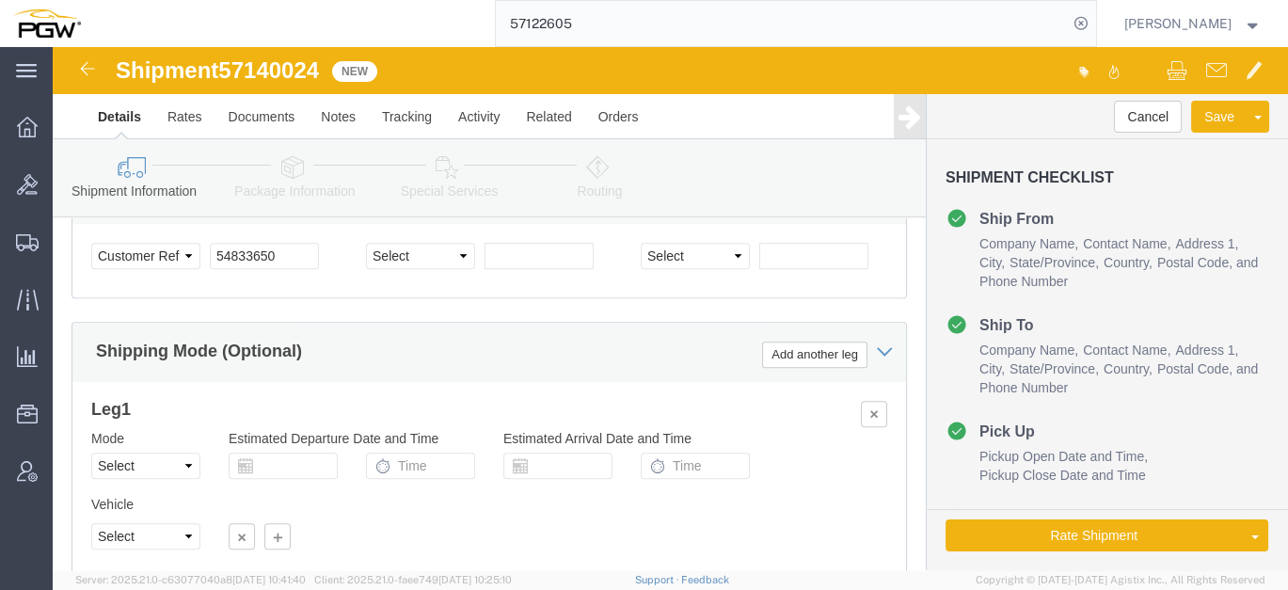
click span "57140024"
copy span "57140024"
click input "54833650"
drag, startPoint x: 168, startPoint y: 233, endPoint x: 22, endPoint y: 215, distance: 147.0
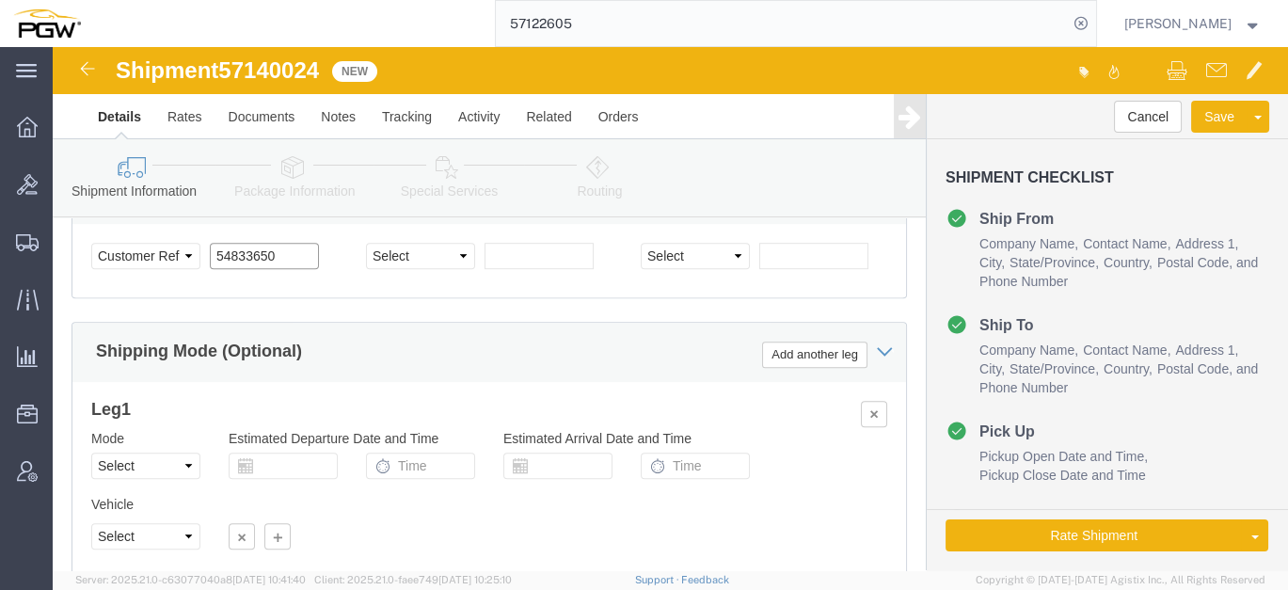
click div "Select Account Type Activity ID Airline Appointment Number ASN Batch Request # …"
paste input "7140024"
click input "57140024"
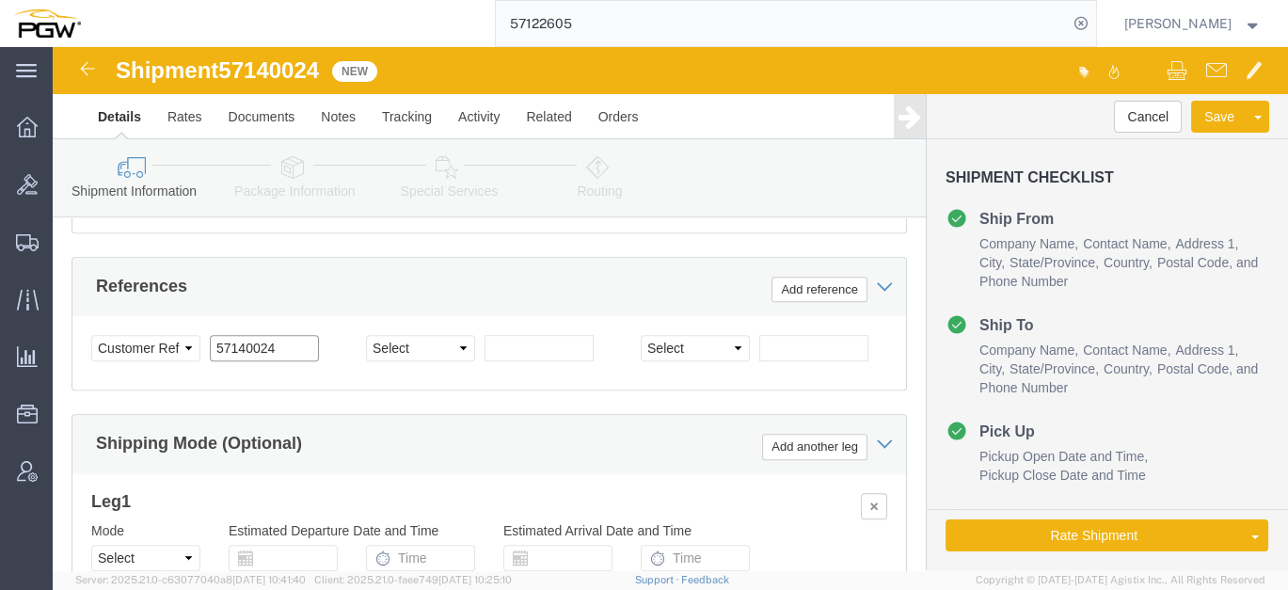
scroll to position [1370, 0]
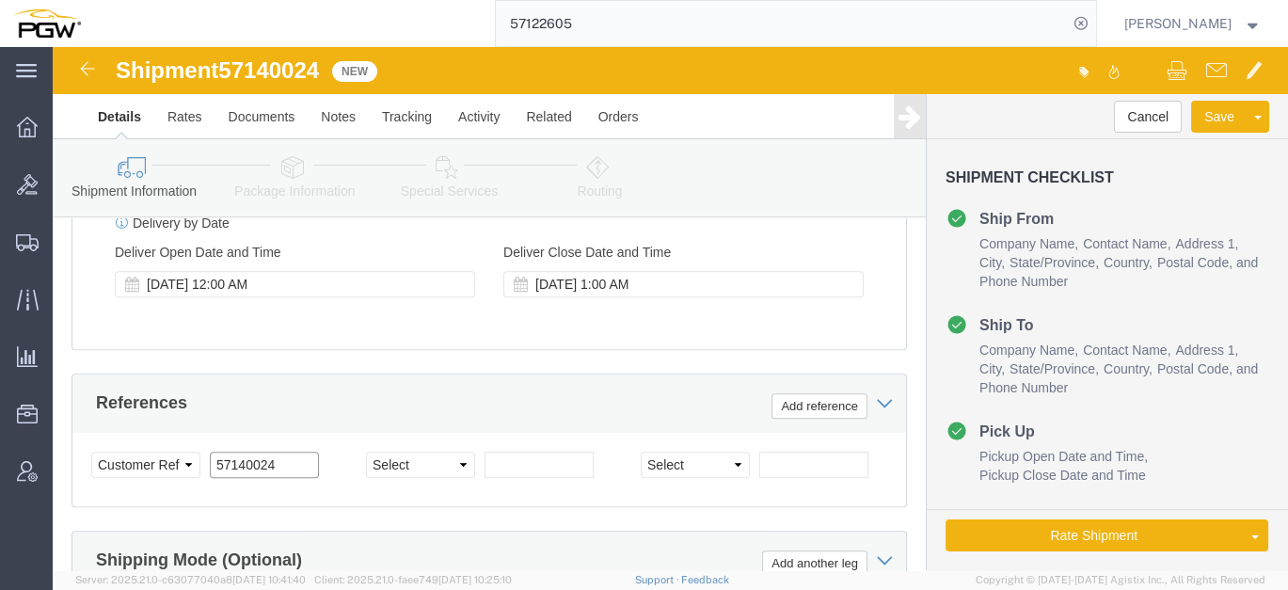
type input "57140024"
click icon
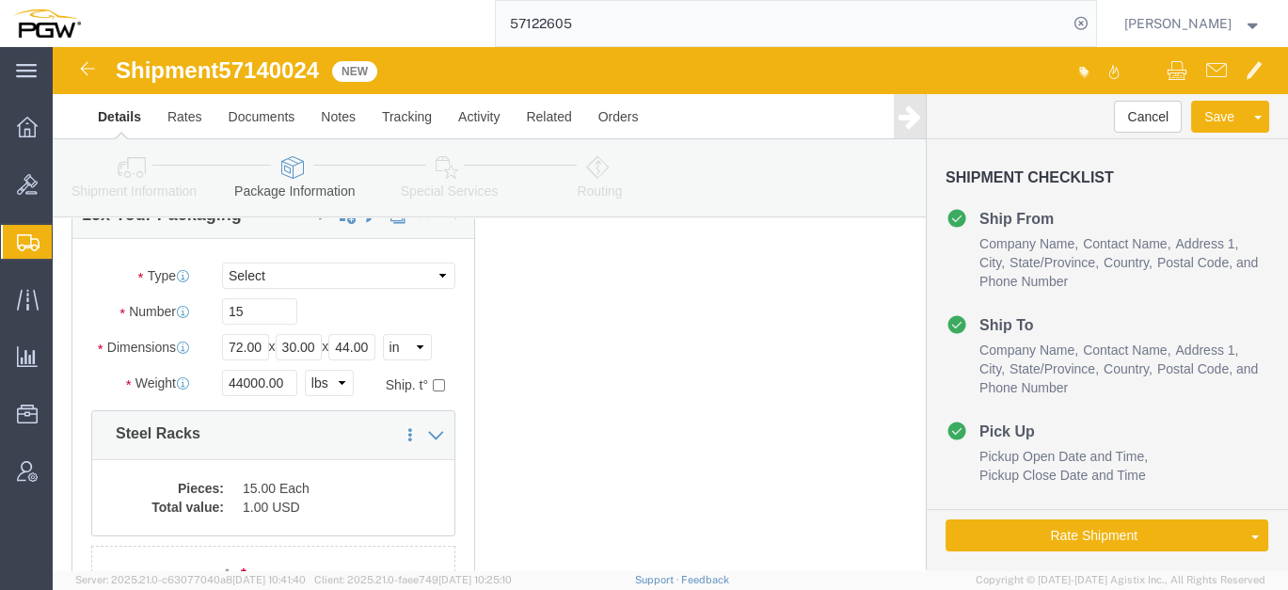
scroll to position [102, 0]
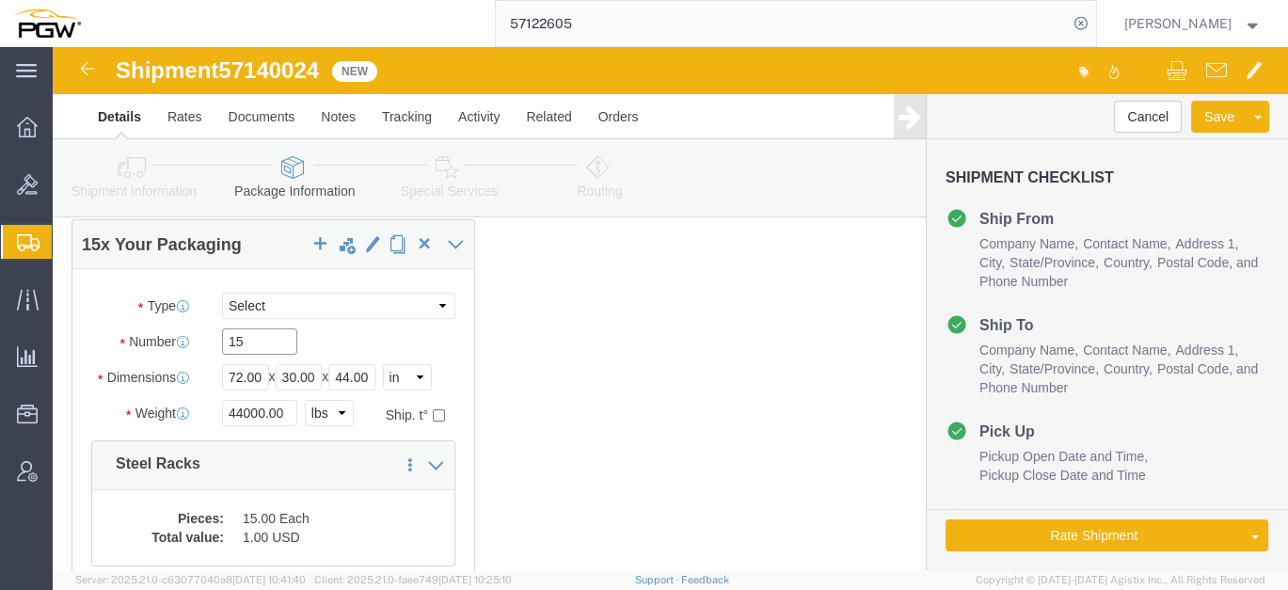
drag, startPoint x: 202, startPoint y: 292, endPoint x: 54, endPoint y: 280, distance: 149.1
click div "Number 15"
type input "3"
click input "44000.00"
drag, startPoint x: 231, startPoint y: 364, endPoint x: 65, endPoint y: 340, distance: 168.3
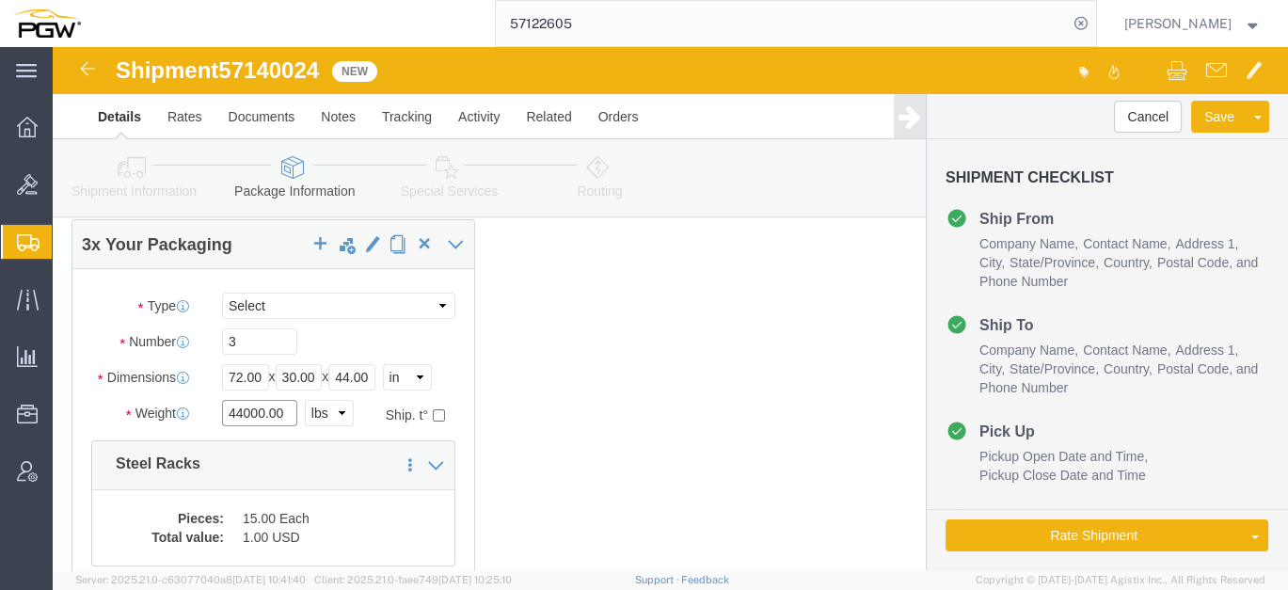
click div "Weight 44000.00 Select kgs lbs Ship. t°"
type input "8000.00"
click dd "15.00 Each"
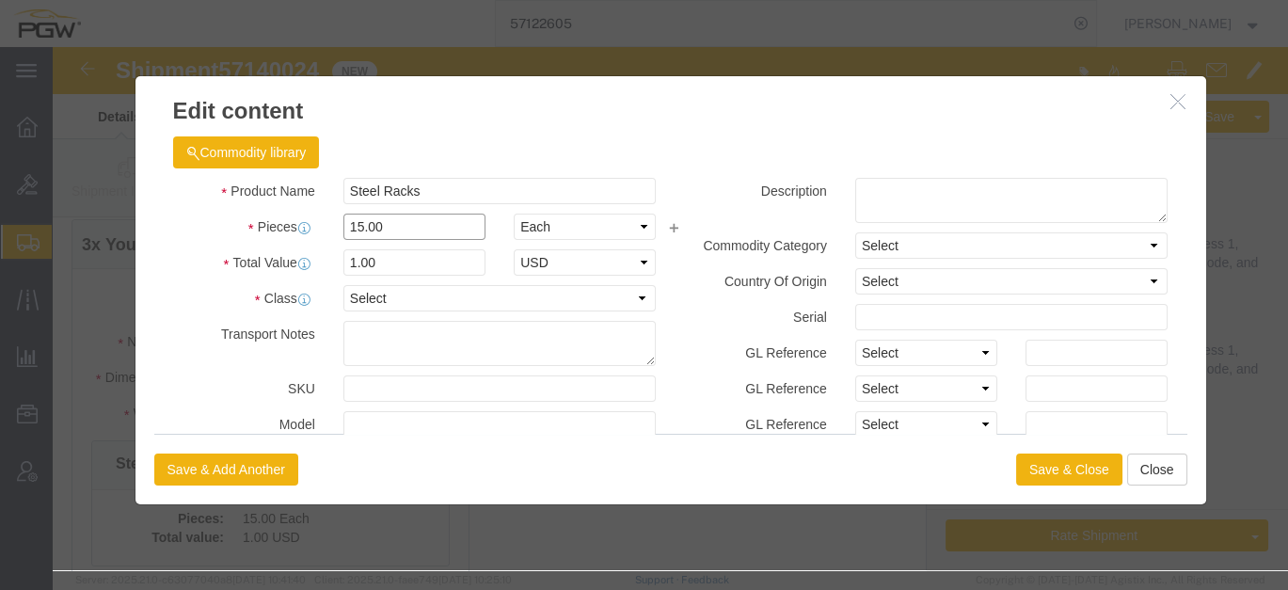
drag, startPoint x: 348, startPoint y: 183, endPoint x: 191, endPoint y: 173, distance: 157.4
click div "Pieces 15.00 Select Bag Barrels 100Board Feet Bottle Box Blister Pack Carats Ca…"
type input "3.00"
click input "0.2"
drag, startPoint x: 349, startPoint y: 218, endPoint x: 192, endPoint y: 199, distance: 158.4
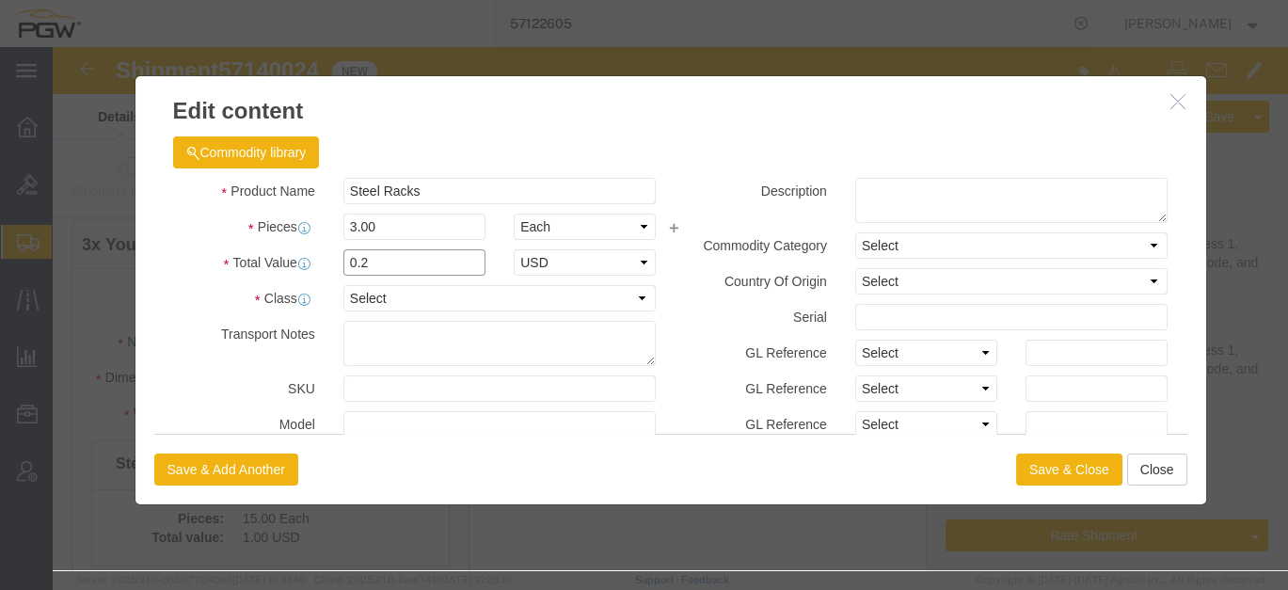
click div "Product Name Steel Racks Pieces 3.00 Select Bag Barrels 100Board Feet Bottle Bo…"
type input "1.00"
click button "Save & Close"
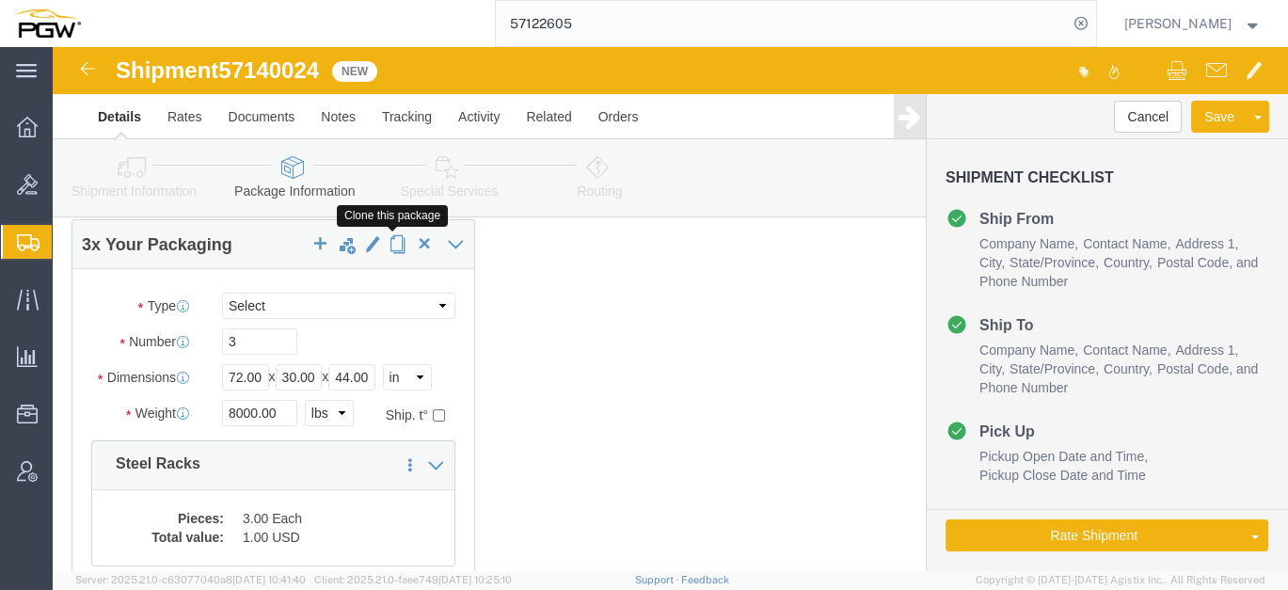
click span "button"
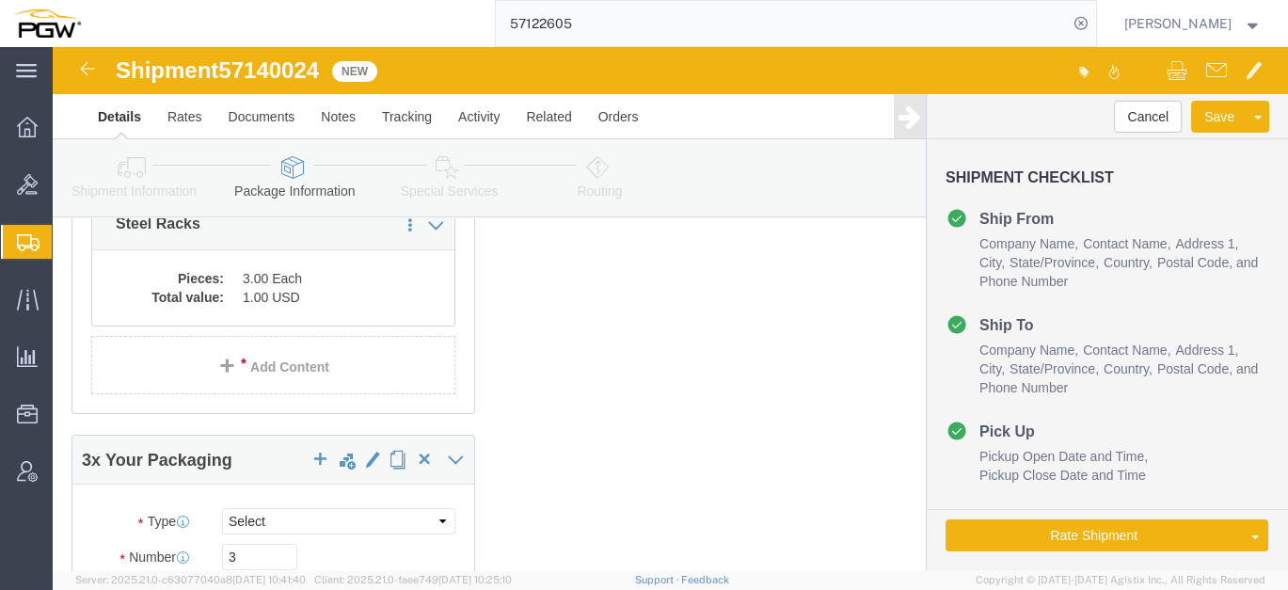
scroll to position [522, 0]
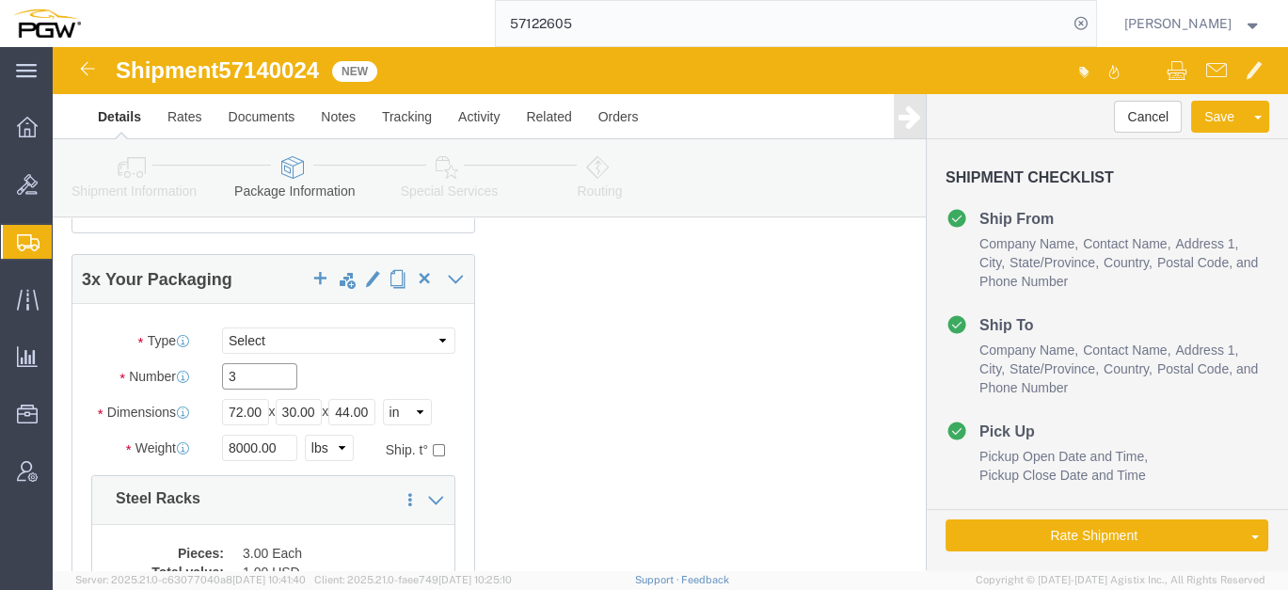
drag, startPoint x: 186, startPoint y: 332, endPoint x: 108, endPoint y: 321, distance: 78.9
click div "Number 3"
type input "10"
click input "8000.00"
drag, startPoint x: 233, startPoint y: 397, endPoint x: -5, endPoint y: 371, distance: 239.5
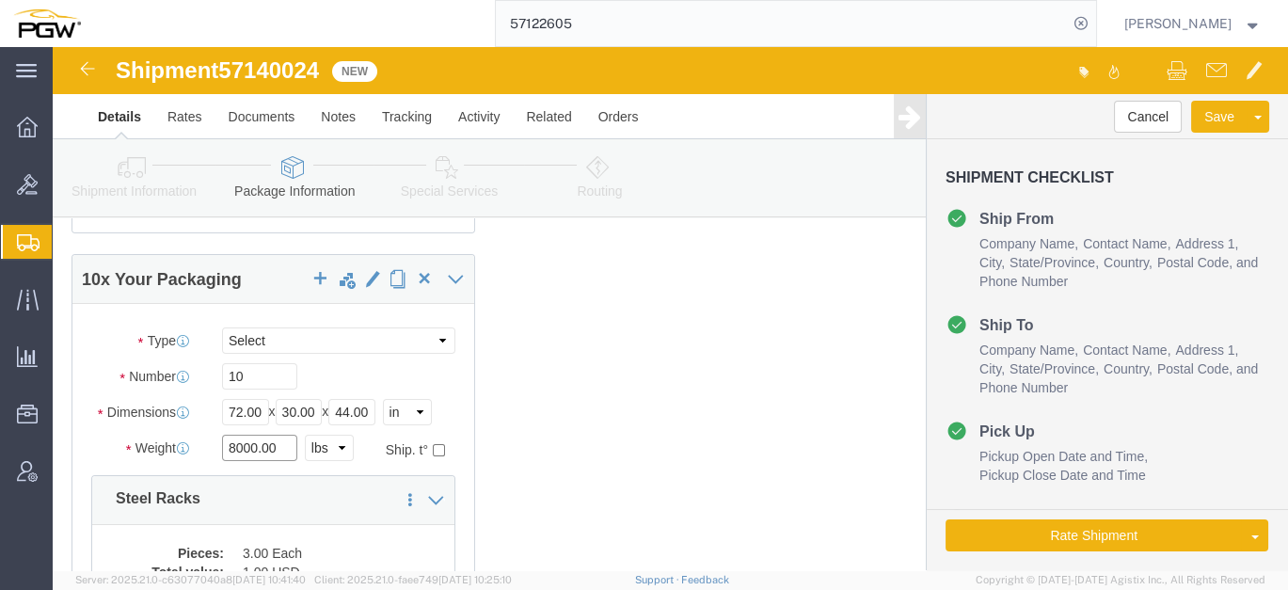
click html "Shipment 57140024 New Details Rates Documents Notes Tracking Activity Related O…"
click input "29"
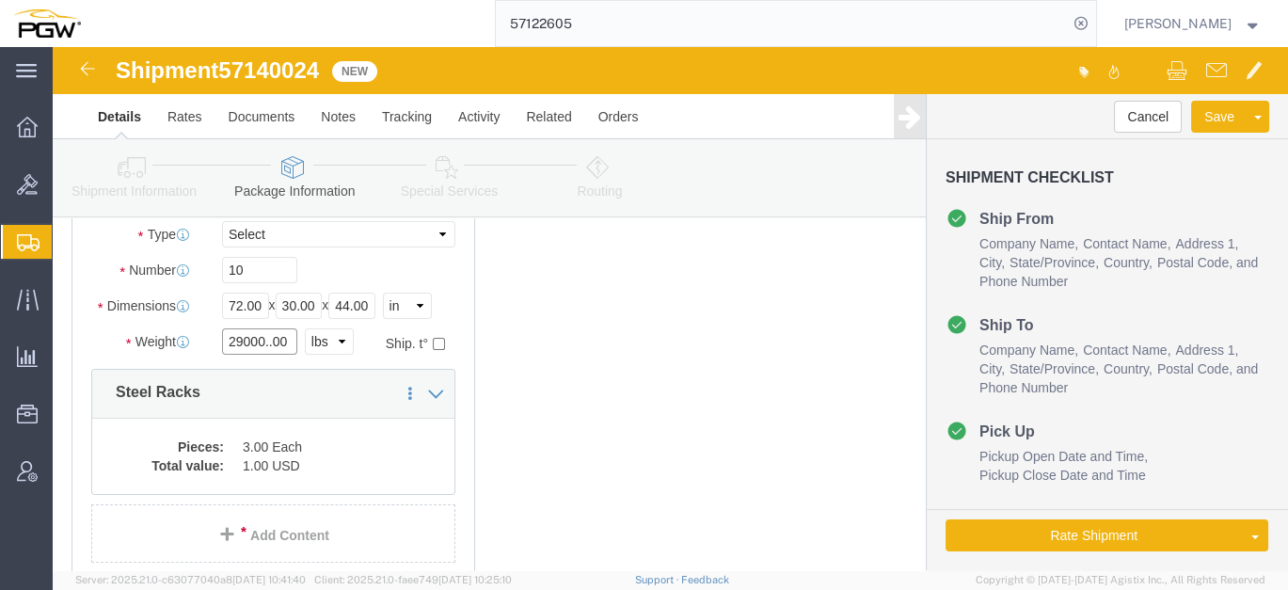
scroll to position [731, 0]
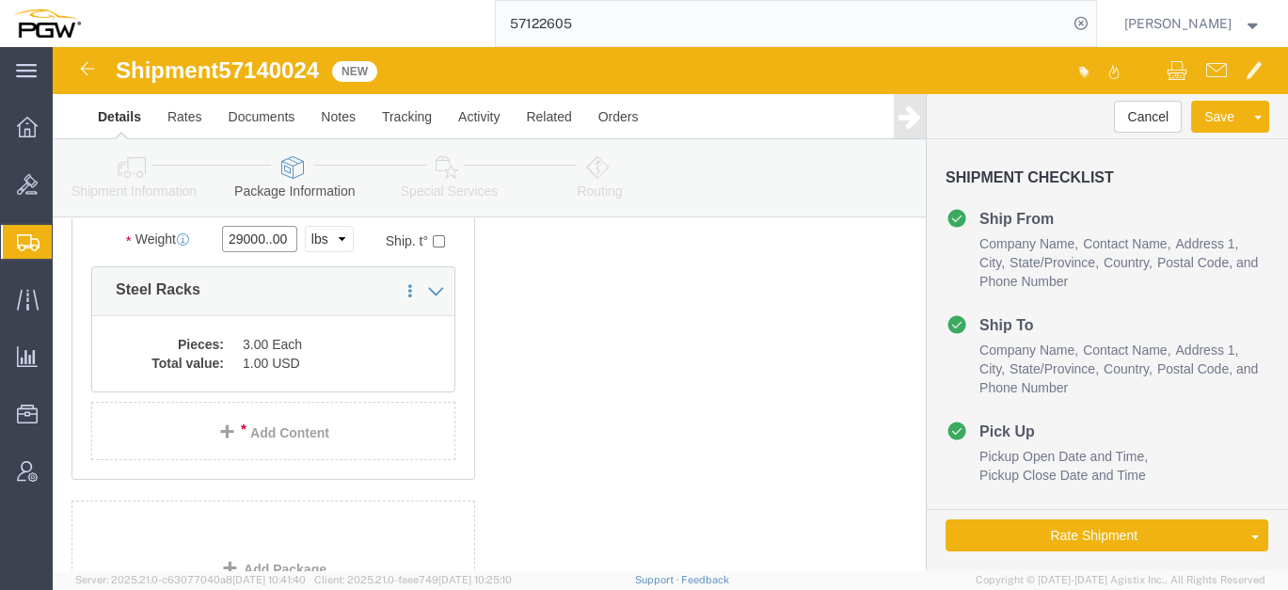
click input "29000..00"
type input "29000.00"
click div "Pieces: 3.00 Each Total value: 1.00 USD"
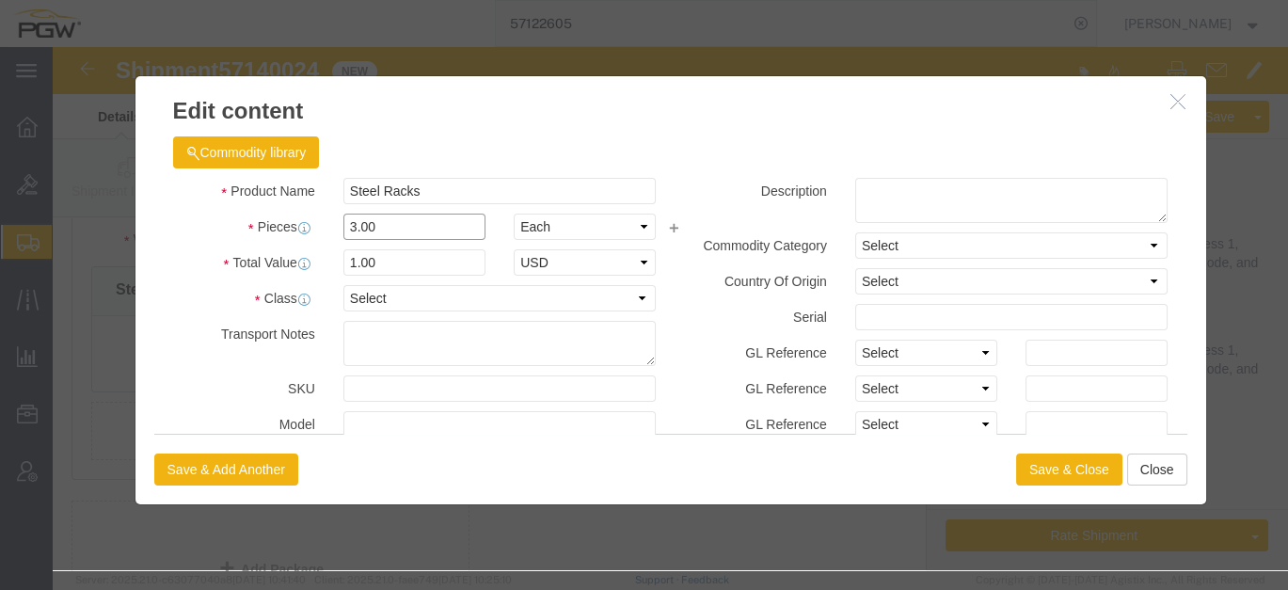
drag, startPoint x: 342, startPoint y: 173, endPoint x: 194, endPoint y: 162, distance: 148.2
click div "Product Name Steel Racks Pieces 3.00 Select Bag Barrels 100Board Feet Bottle Bo…"
type input "10.00"
type input "3.33"
type input "1.00"
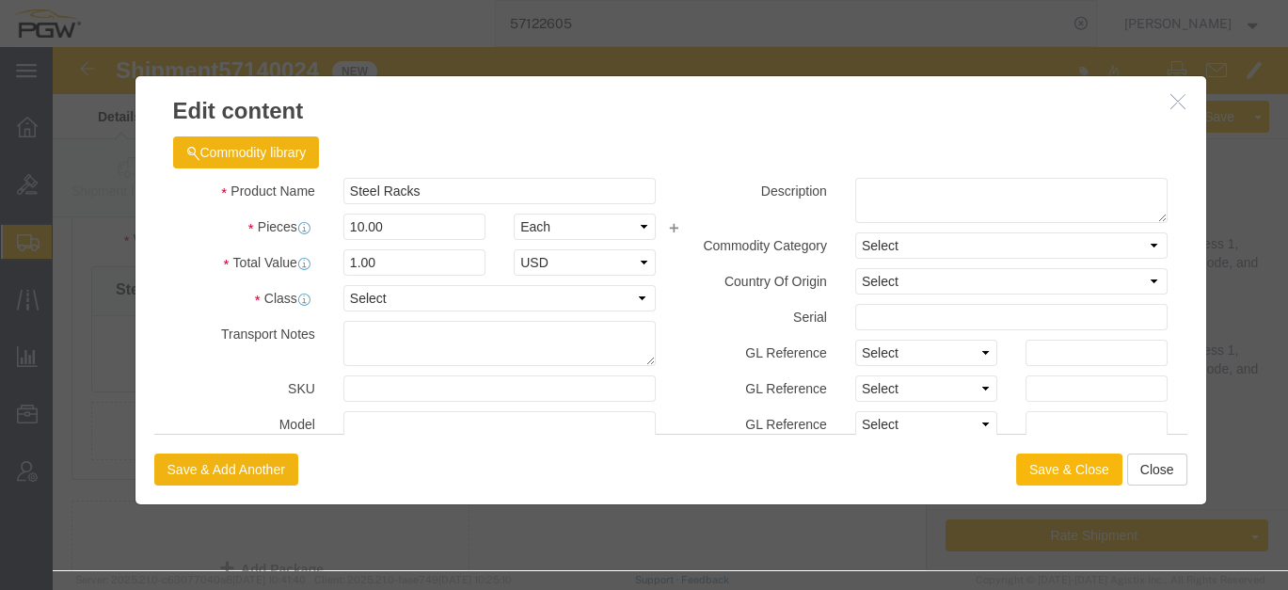
click button "Save & Close"
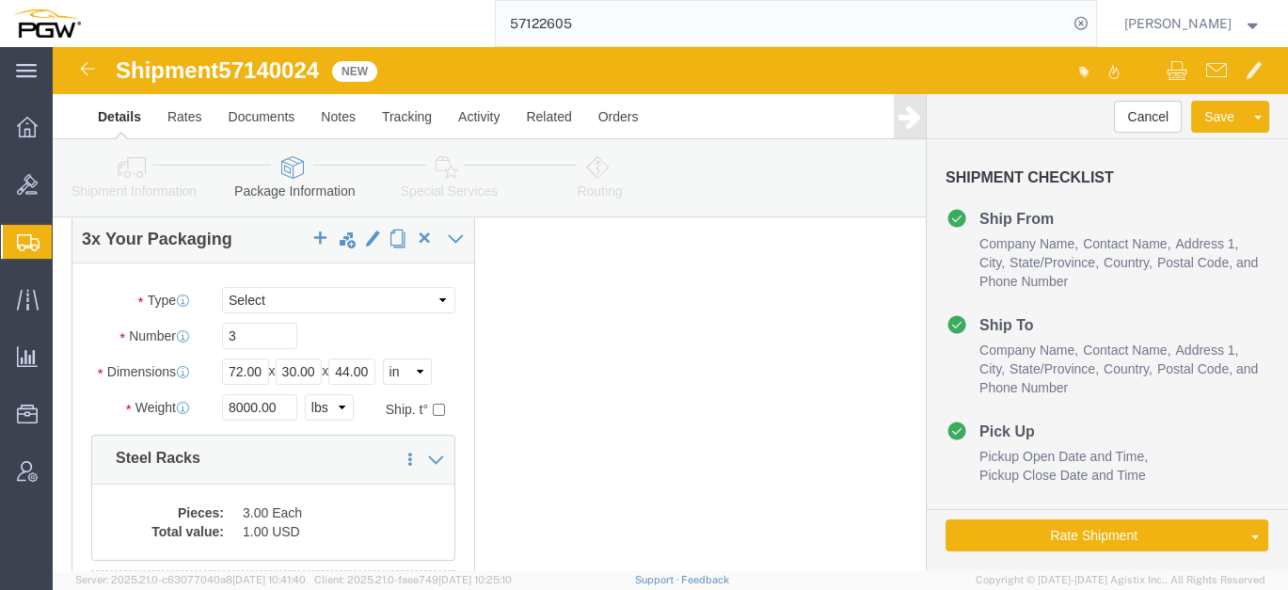
scroll to position [0, 0]
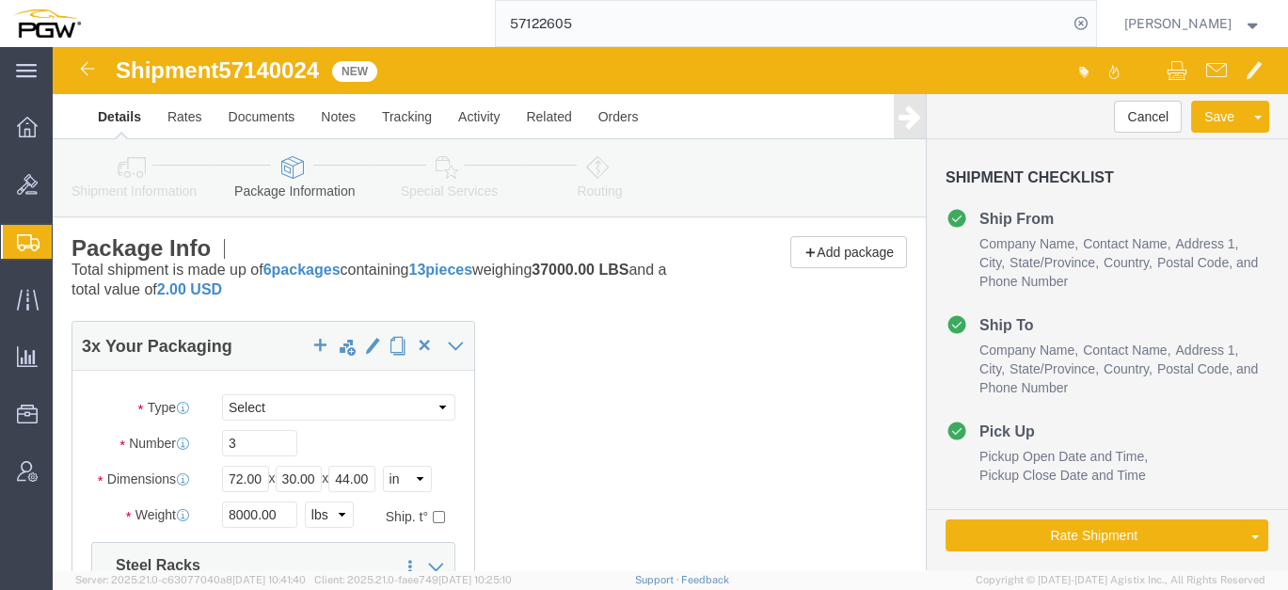
click icon
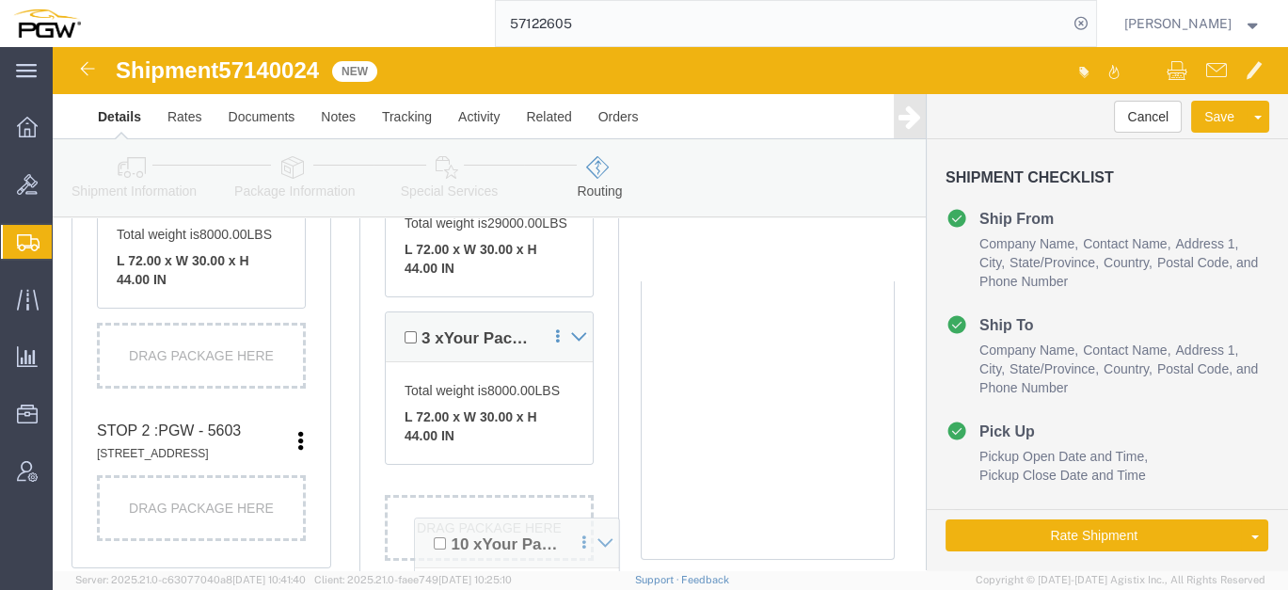
scroll to position [836, 0]
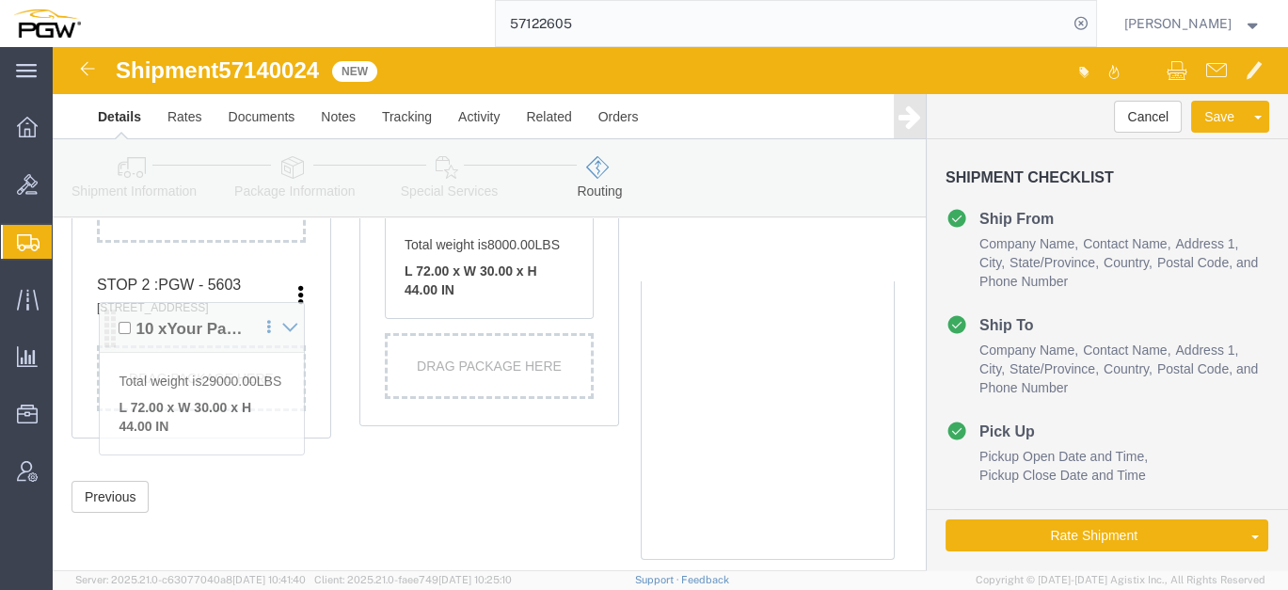
drag, startPoint x: 52, startPoint y: 298, endPoint x: 55, endPoint y: 277, distance: 21.8
click div "Pickups + Add Stop From : PGW - 5465 [STREET_ADDRESS][PERSON_NAME] Edit Move to…"
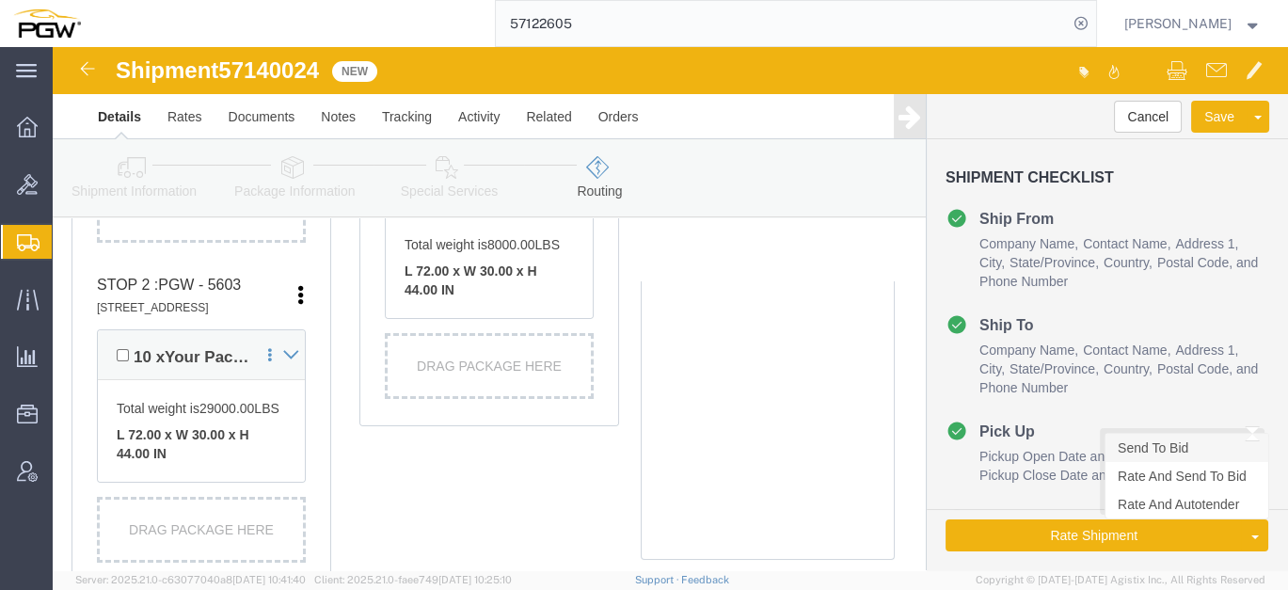
click link "Send To Bid"
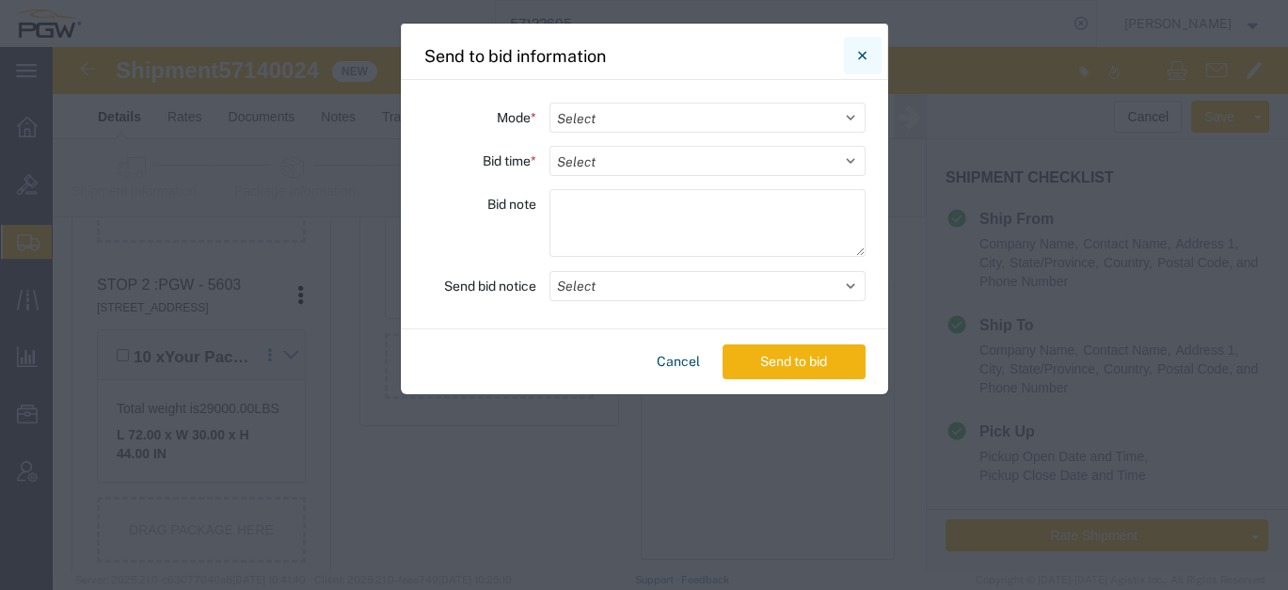
click at [862, 53] on icon "Close" at bounding box center [862, 55] width 8 height 23
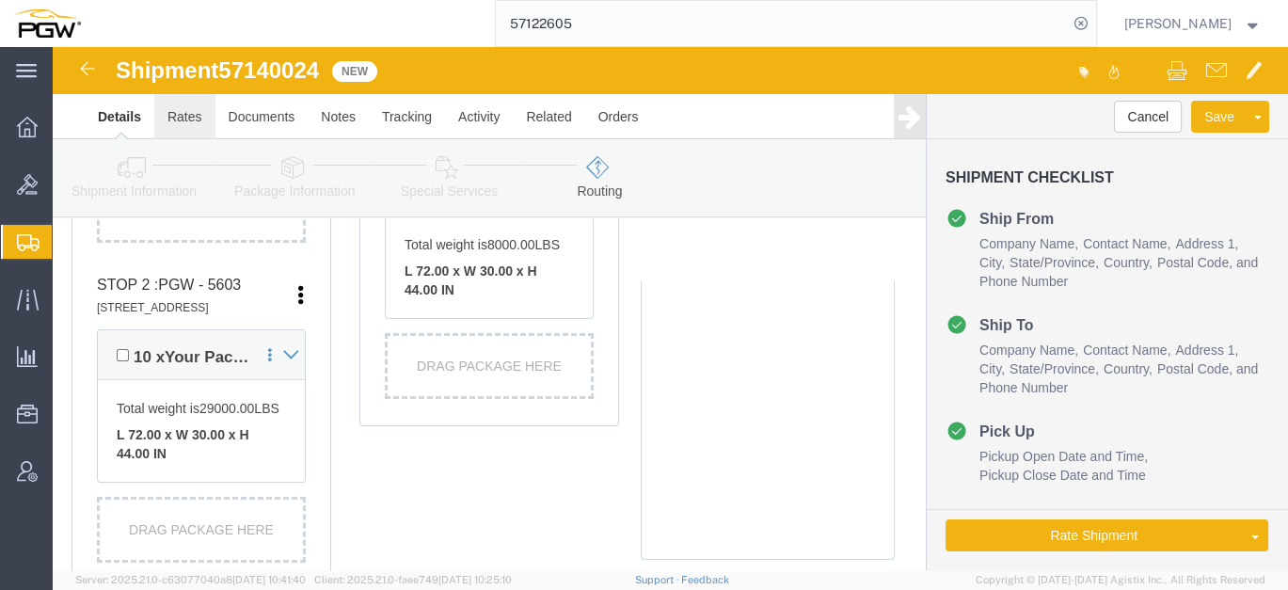
click link "Rates"
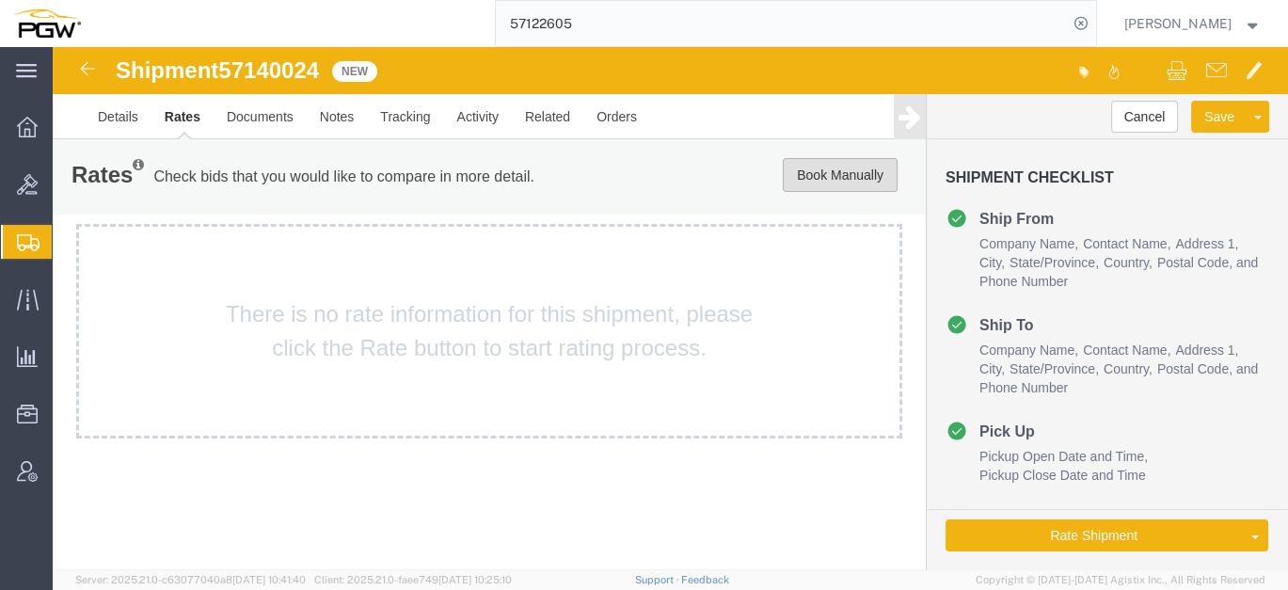
click at [845, 174] on button "Book Manually" at bounding box center [840, 175] width 115 height 34
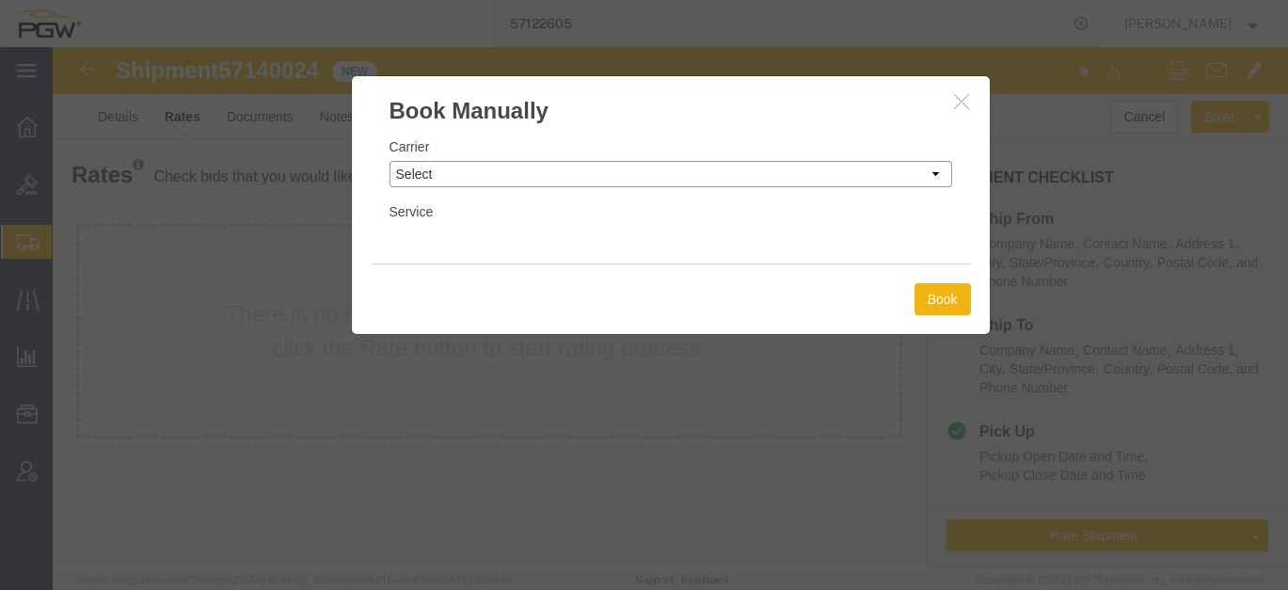
click at [631, 165] on select "Select Add New Carrier (and default service) A. [PERSON_NAME] Inc ABF Freight S…" at bounding box center [671, 174] width 563 height 26
select select "4776"
click at [390, 161] on select "Select Add New Carrier (and default service) A. [PERSON_NAME] Inc ABF Freight S…" at bounding box center [671, 174] width 563 height 26
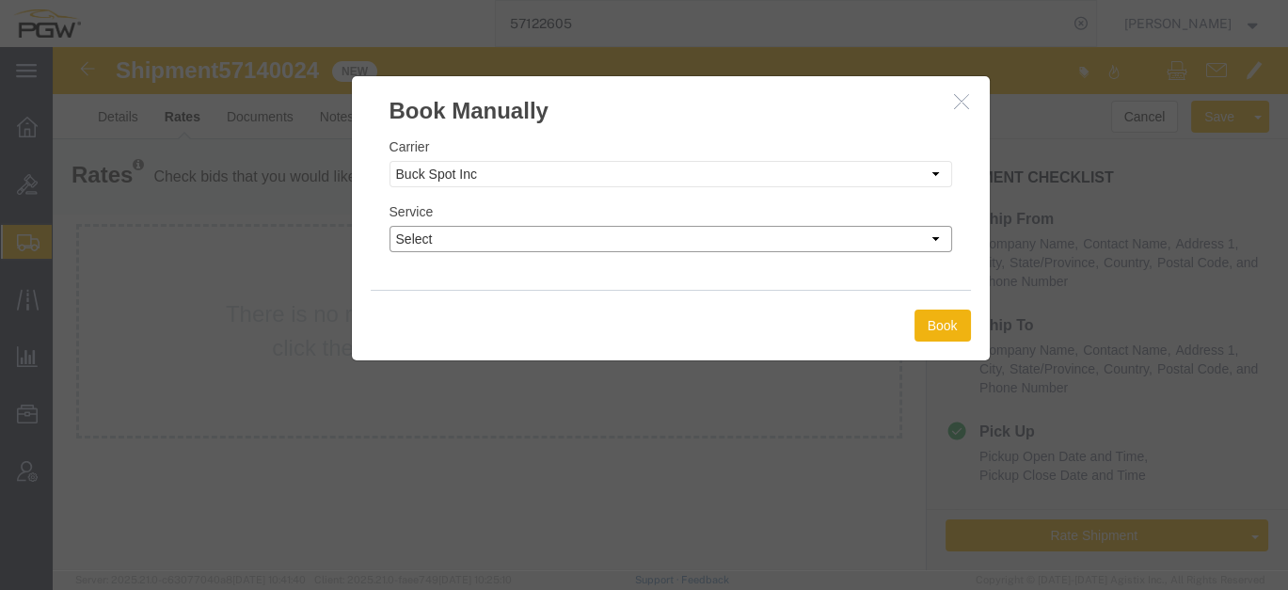
drag, startPoint x: 554, startPoint y: 246, endPoint x: 548, endPoint y: 253, distance: 10.0
click at [553, 246] on select "Select TL Standard 3 - 5 Day" at bounding box center [671, 239] width 563 height 26
select select "14292"
click at [390, 226] on select "Select TL Standard 3 - 5 Day" at bounding box center [671, 239] width 563 height 26
click at [954, 318] on button "Book" at bounding box center [943, 326] width 56 height 32
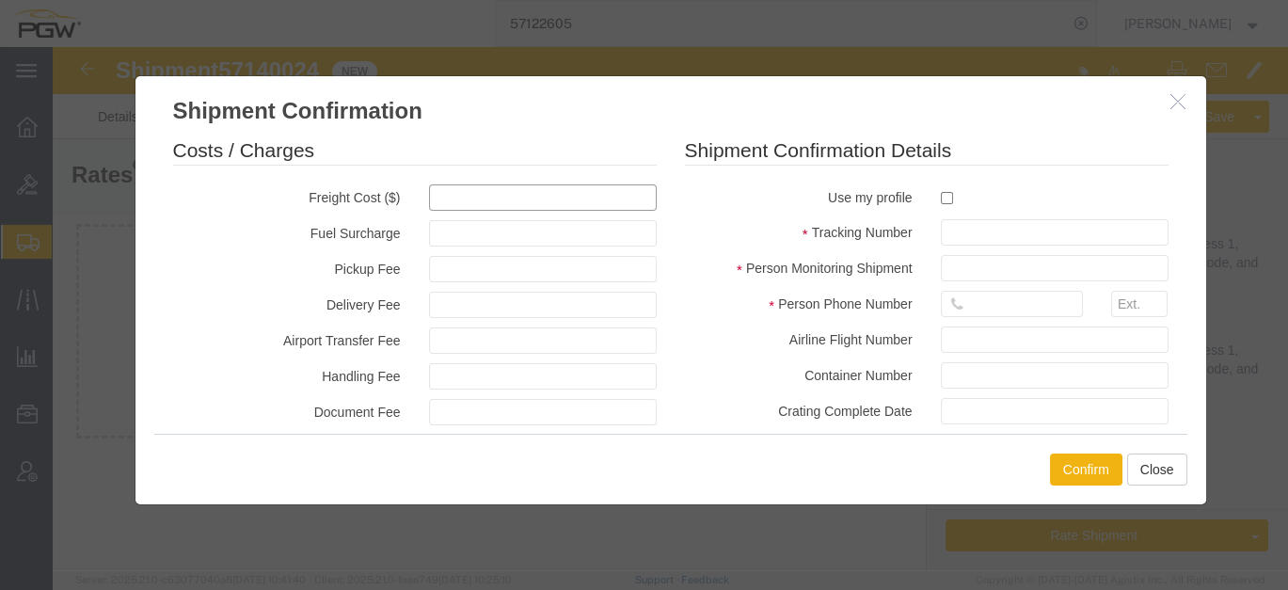
click at [465, 190] on input "text" at bounding box center [543, 197] width 228 height 26
type input "1598.88"
type input "1,598.88"
click at [941, 199] on input "checkbox" at bounding box center [947, 198] width 12 height 12
checkbox input "true"
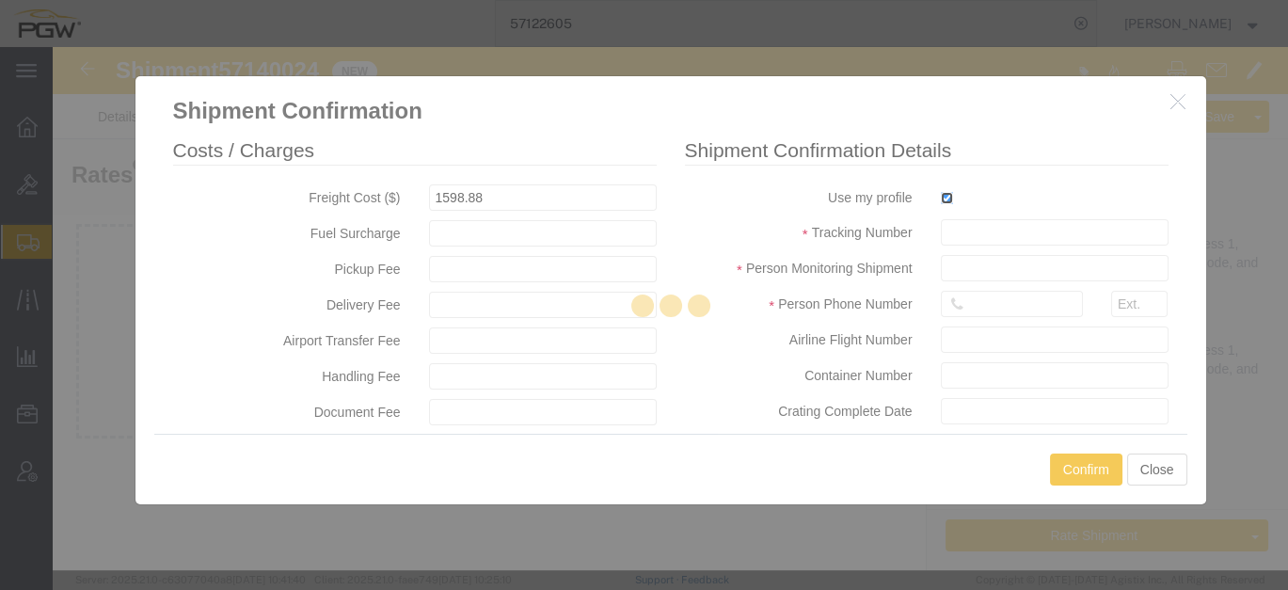
type input "[PERSON_NAME]"
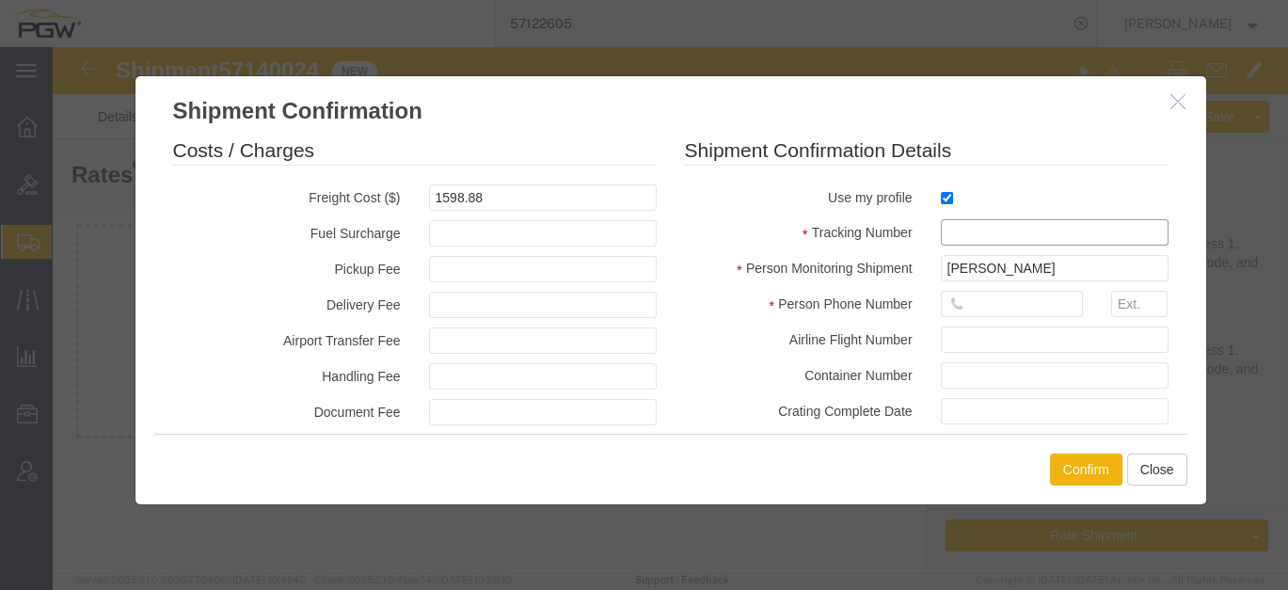
click at [981, 236] on input "text" at bounding box center [1055, 232] width 228 height 26
paste input "57140024"
type input "57140024"
click at [991, 300] on input "text" at bounding box center [1012, 304] width 142 height 26
type input "7402538648"
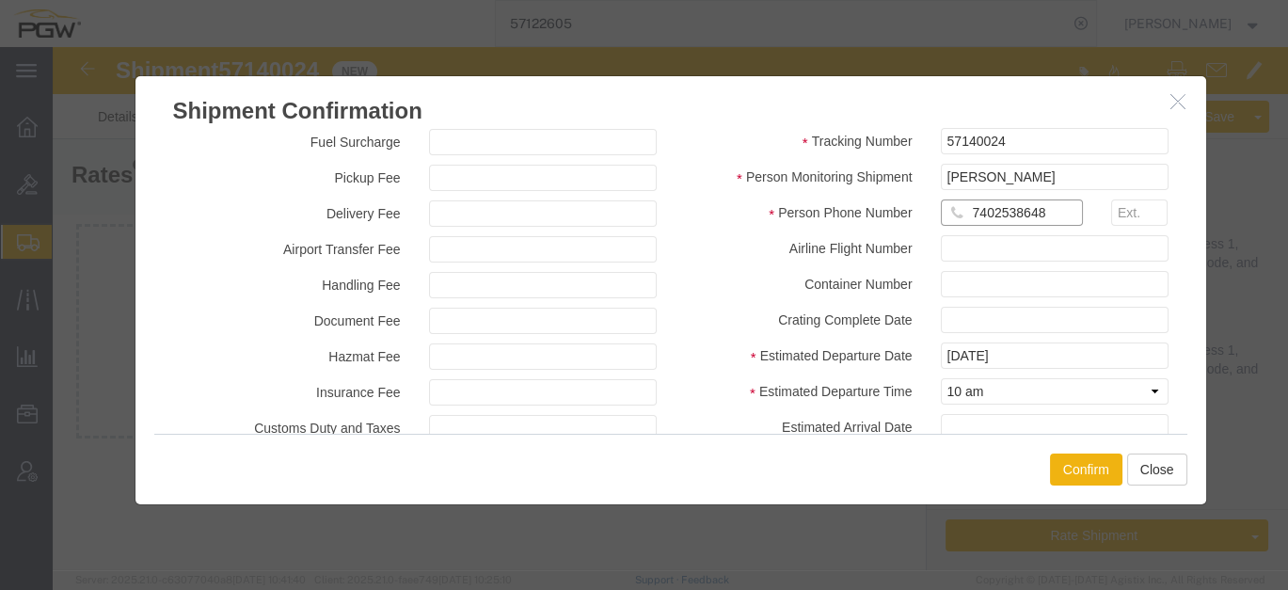
scroll to position [209, 0]
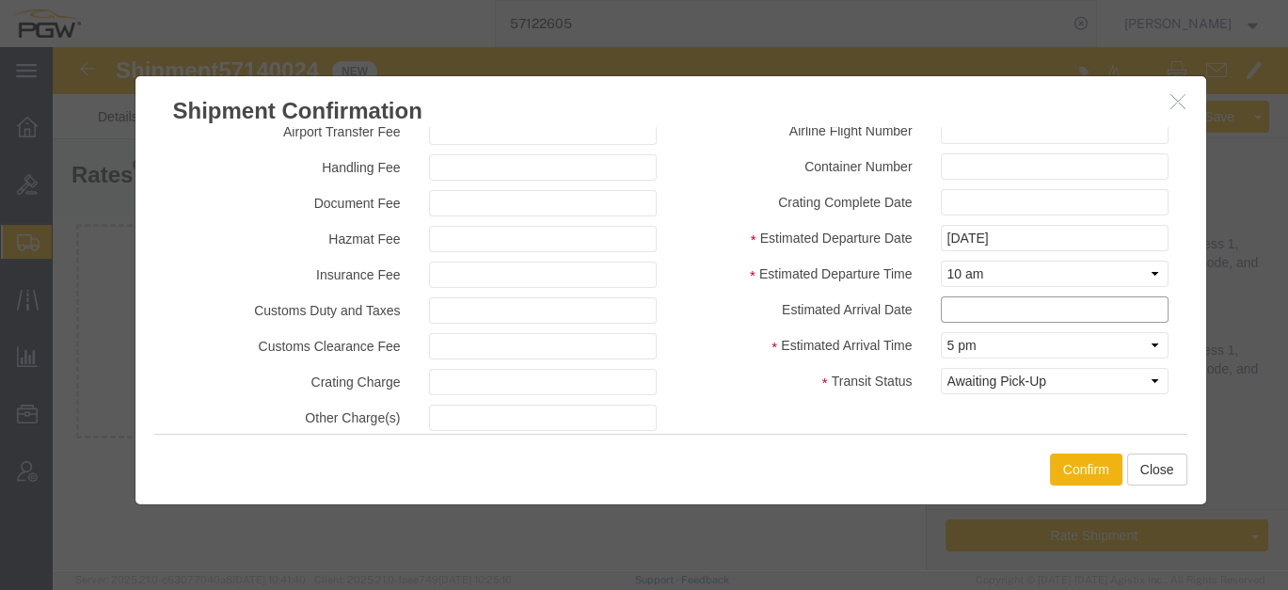
click at [984, 306] on input "text" at bounding box center [1055, 309] width 228 height 26
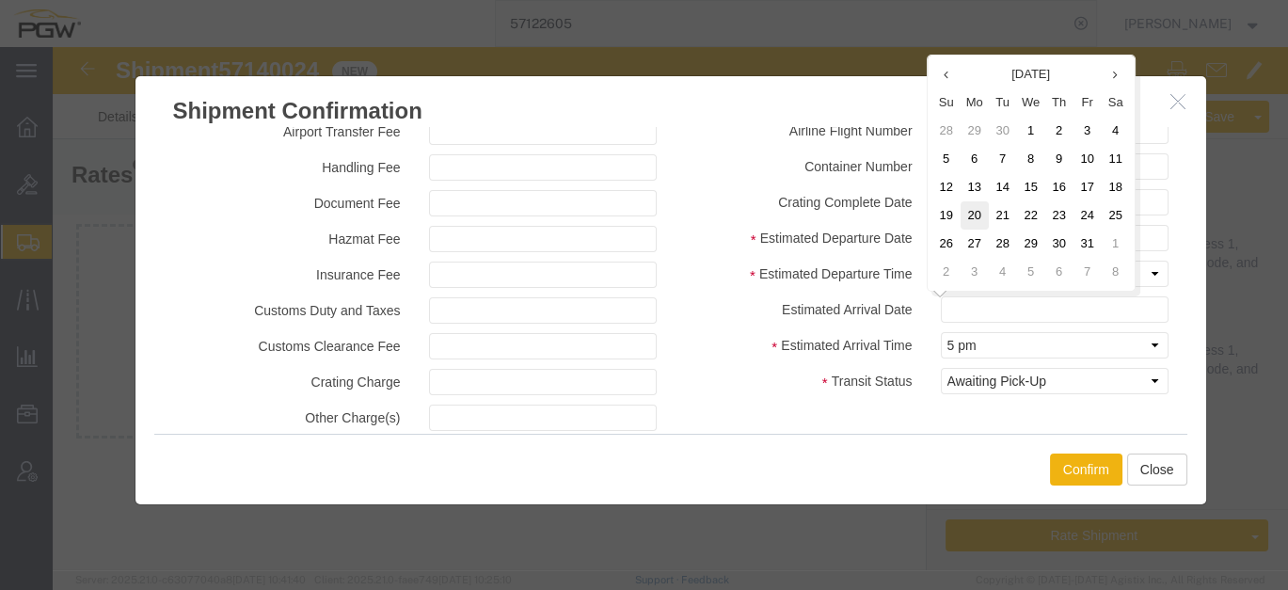
click at [980, 216] on td "20" at bounding box center [975, 215] width 28 height 28
type input "[DATE]"
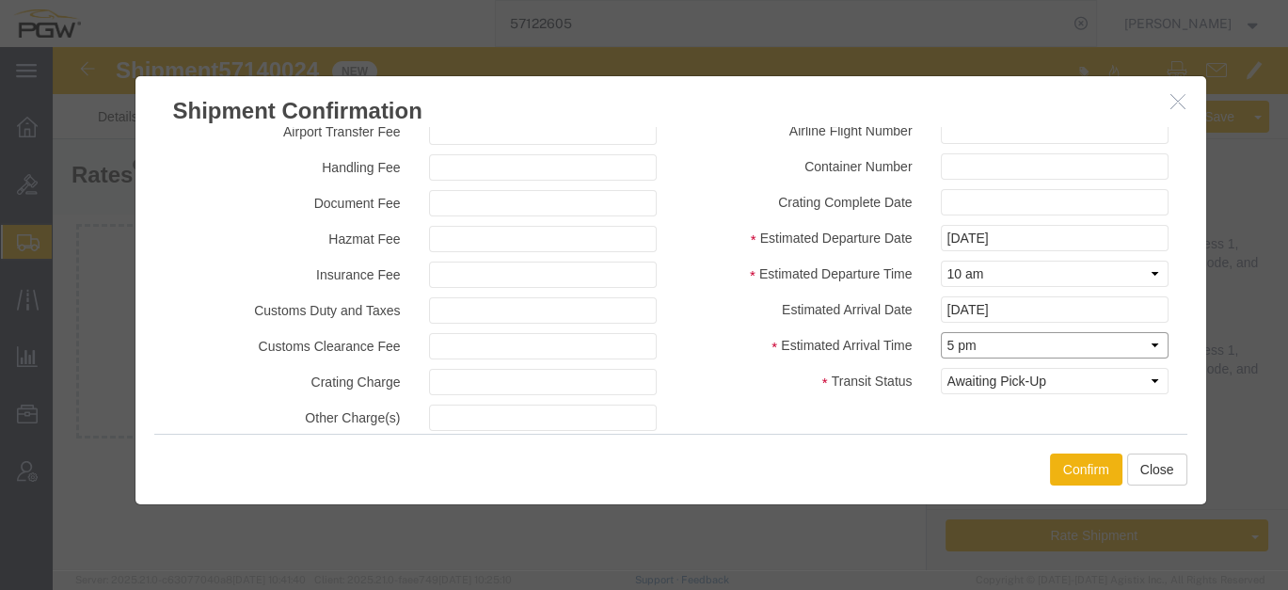
click at [976, 346] on select "Select Midnight 1 am 2 am 3 am 4 am 5 am 6 am 7 am 8 am 9 am 10 am 11 am 12 Noo…" at bounding box center [1055, 345] width 228 height 26
select select "2400"
click at [941, 332] on select "Select Midnight 1 am 2 am 3 am 4 am 5 am 6 am 7 am 8 am 9 am 10 am 11 am 12 Noo…" at bounding box center [1055, 345] width 228 height 26
click at [1083, 464] on button "Confirm" at bounding box center [1086, 470] width 72 height 32
